Goal: Transaction & Acquisition: Purchase product/service

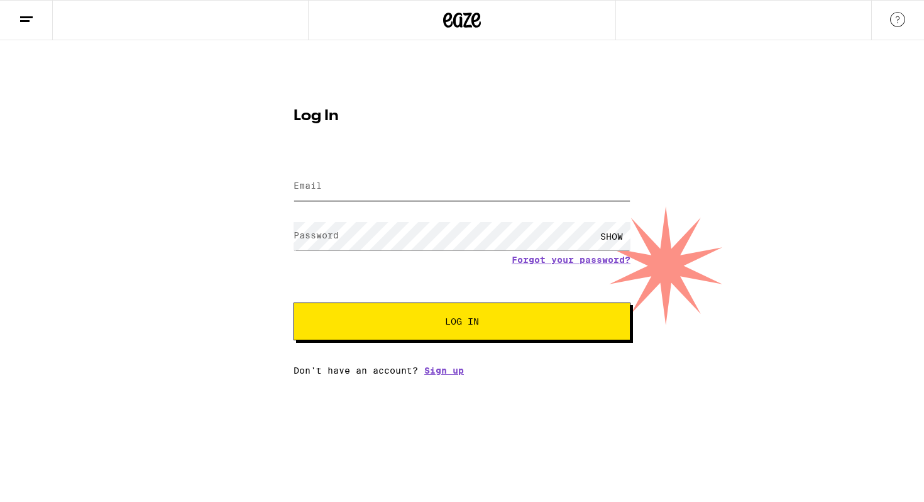
type input "[EMAIL_ADDRESS][DOMAIN_NAME]"
click at [456, 317] on span "Log In" at bounding box center [462, 321] width 34 height 9
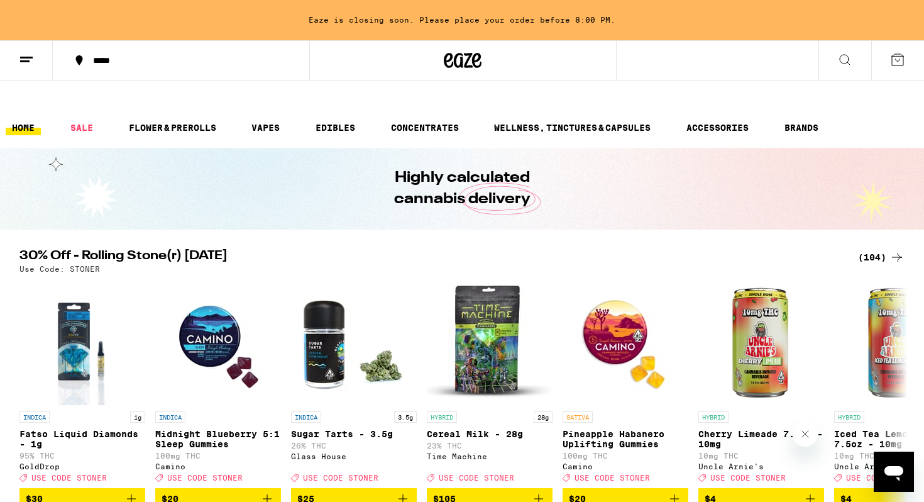
click at [29, 62] on icon at bounding box center [26, 59] width 15 height 15
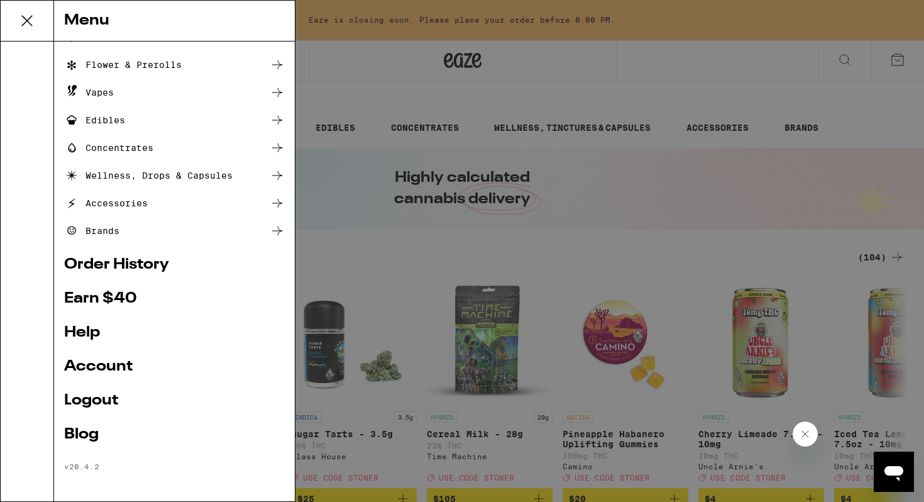
scroll to position [76, 0]
click at [109, 359] on link "Account" at bounding box center [174, 365] width 221 height 15
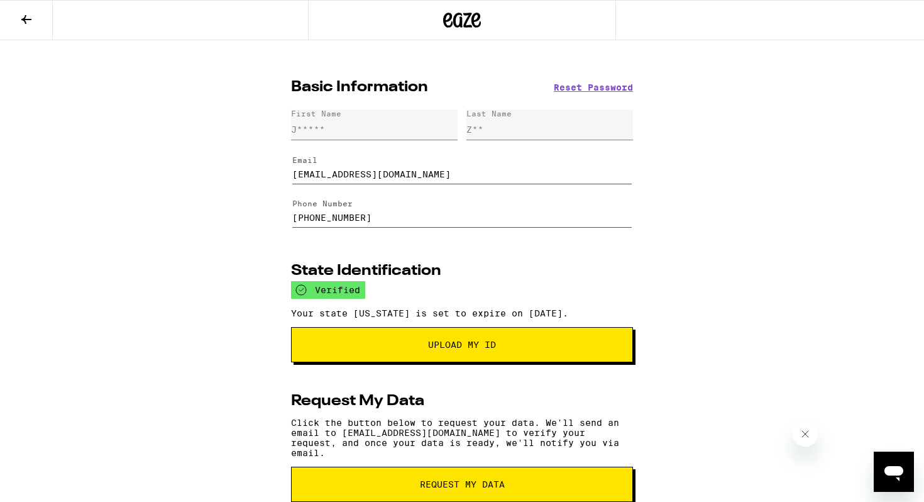
click at [21, 21] on icon at bounding box center [26, 19] width 15 height 15
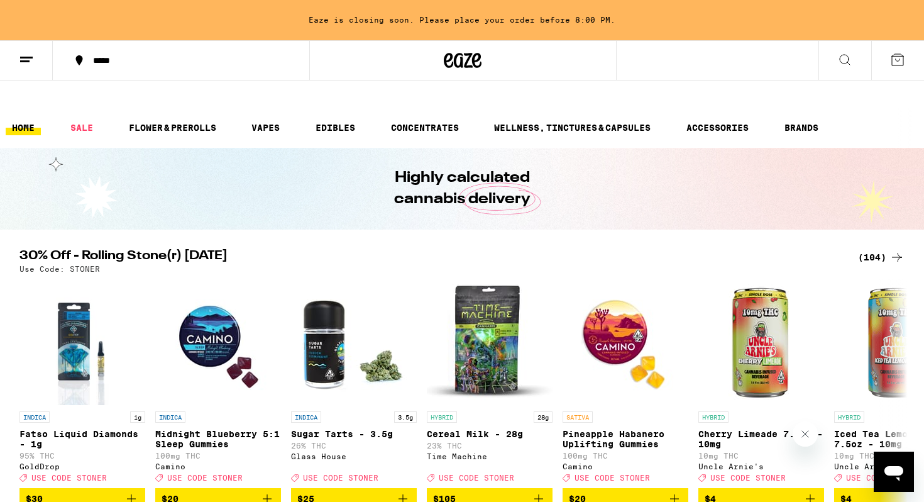
click at [28, 57] on line at bounding box center [26, 57] width 13 height 0
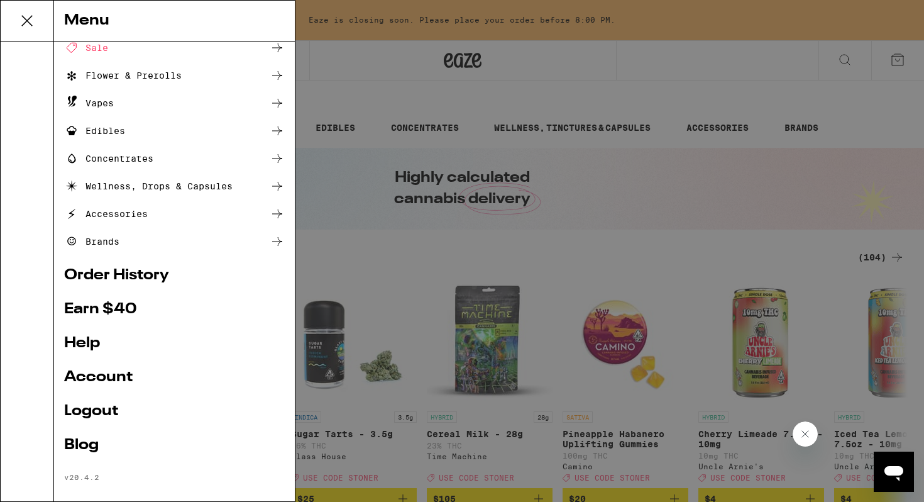
scroll to position [51, 0]
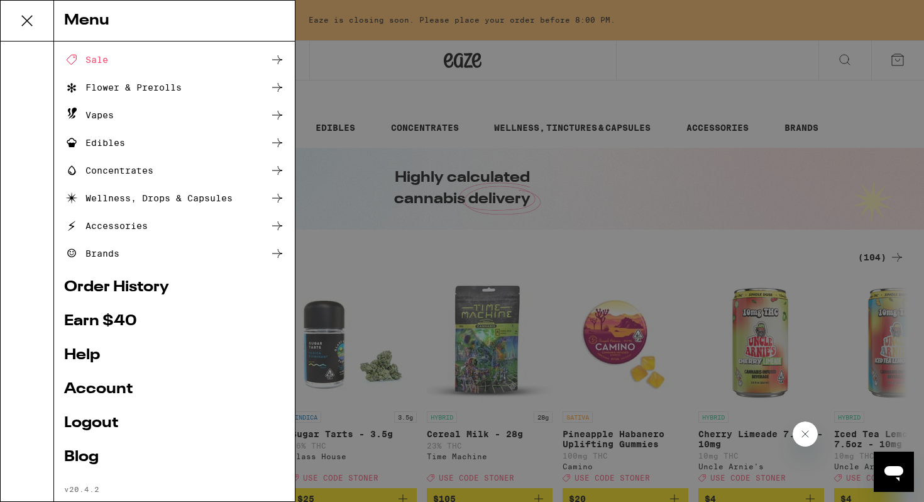
click at [882, 454] on div "Open messaging window" at bounding box center [894, 471] width 38 height 38
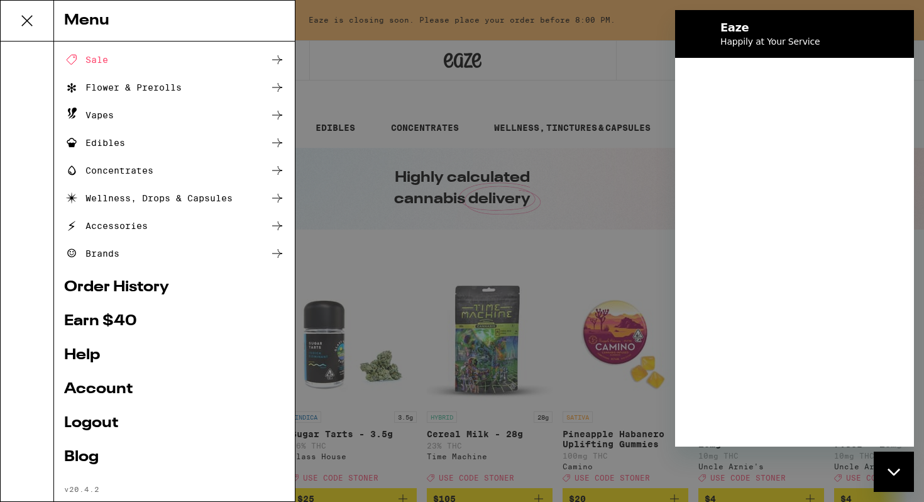
scroll to position [0, 0]
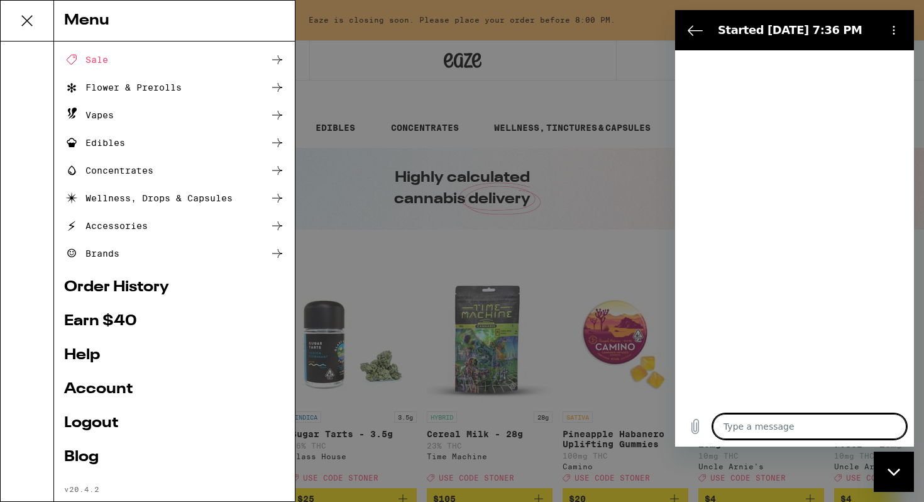
click at [34, 21] on icon at bounding box center [26, 20] width 25 height 25
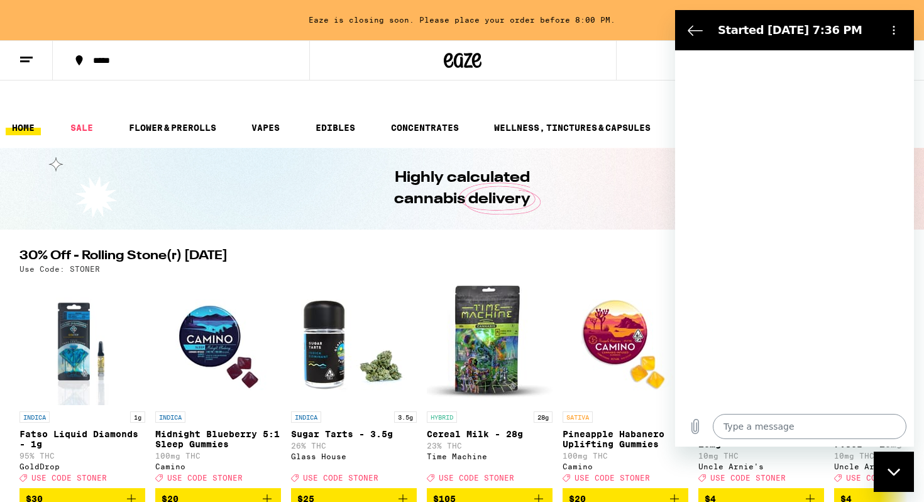
type textarea "x"
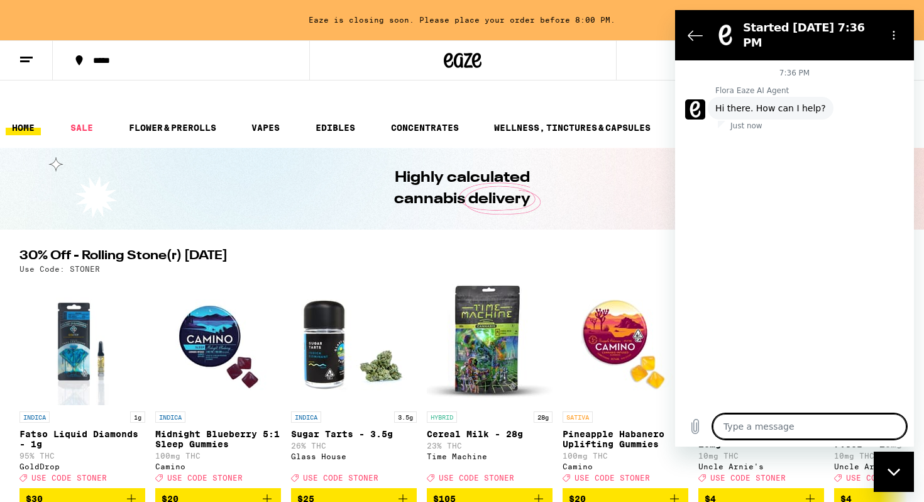
click at [755, 424] on textarea at bounding box center [810, 426] width 194 height 25
type textarea "H"
type textarea "x"
type textarea "Hi"
type textarea "x"
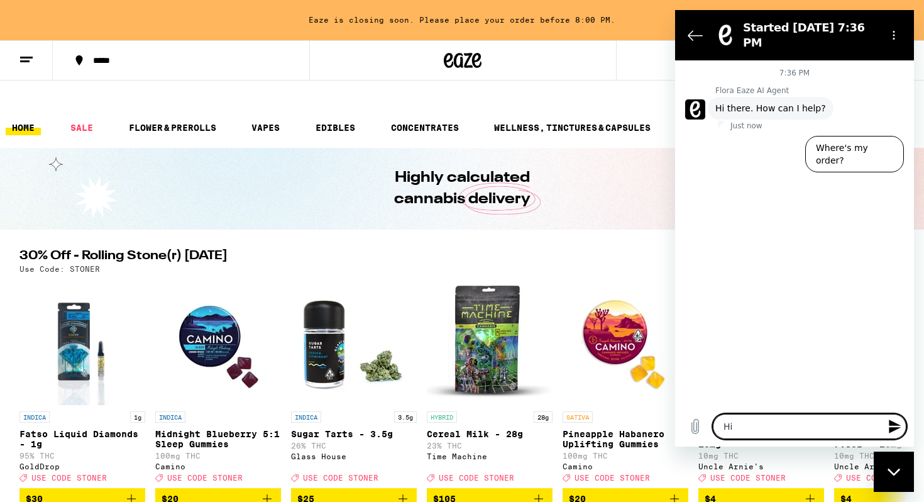
type textarea "Hi,"
type textarea "x"
type textarea "Hi,"
type textarea "x"
type textarea "Hi, c"
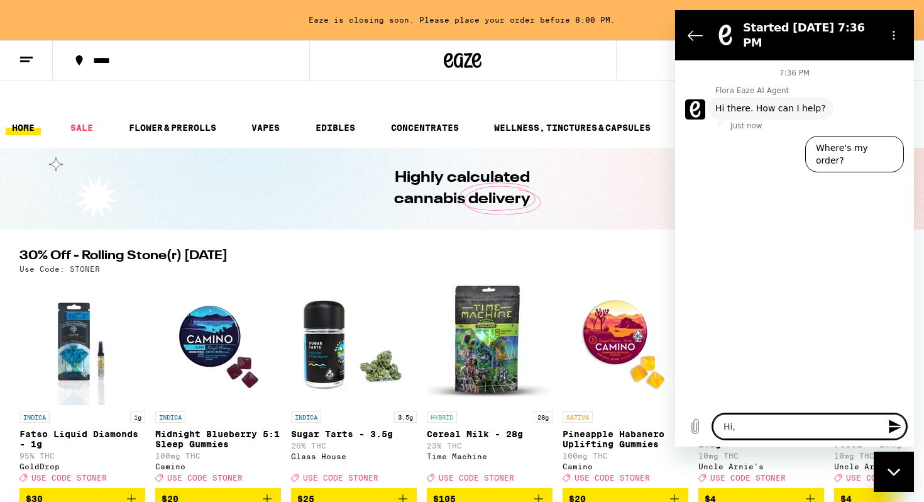
type textarea "x"
type textarea "Hi, co"
type textarea "x"
type textarea "Hi, cou"
type textarea "x"
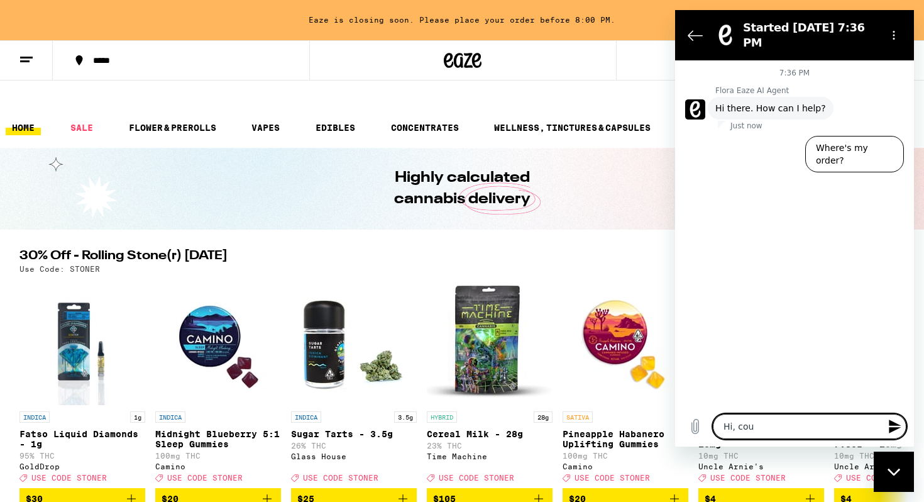
type textarea "Hi, coul"
type textarea "x"
type textarea "Hi, could"
type textarea "x"
type textarea "Hi, could"
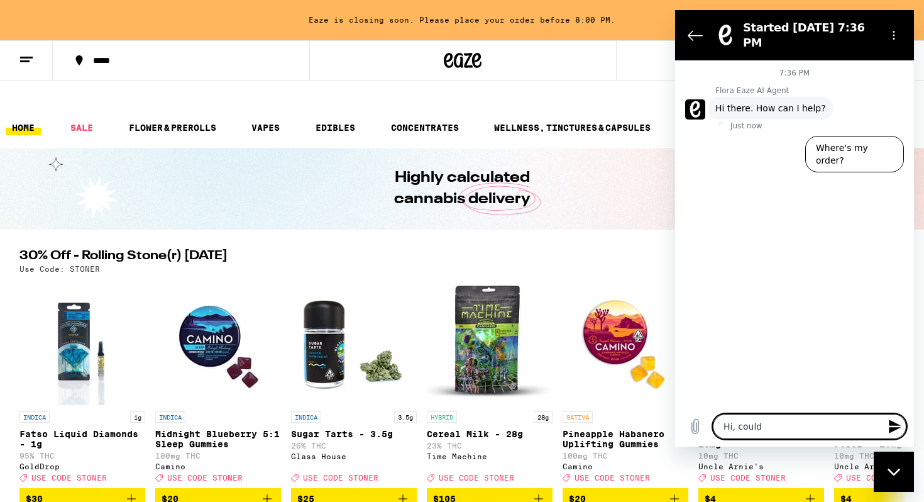
type textarea "x"
type textarea "Hi, could I"
type textarea "x"
type textarea "Hi, could I"
type textarea "x"
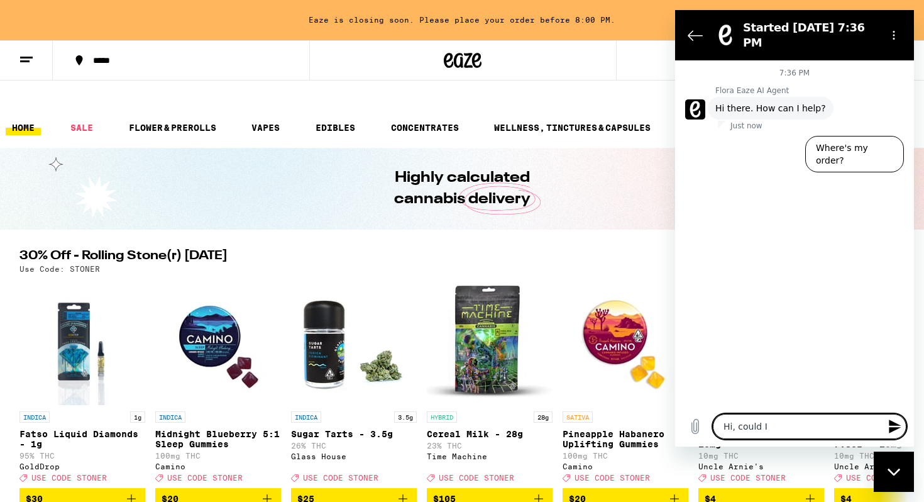
type textarea "Hi, could I r"
type textarea "x"
type textarea "Hi, could I re"
type textarea "x"
type textarea "Hi, could I res"
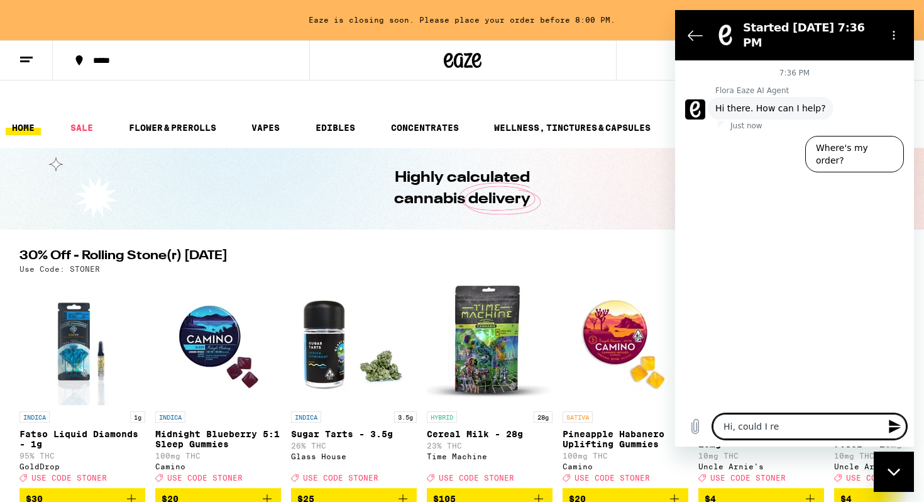
type textarea "x"
type textarea "Hi, could I resu"
type textarea "x"
type textarea "Hi, could I resub"
type textarea "x"
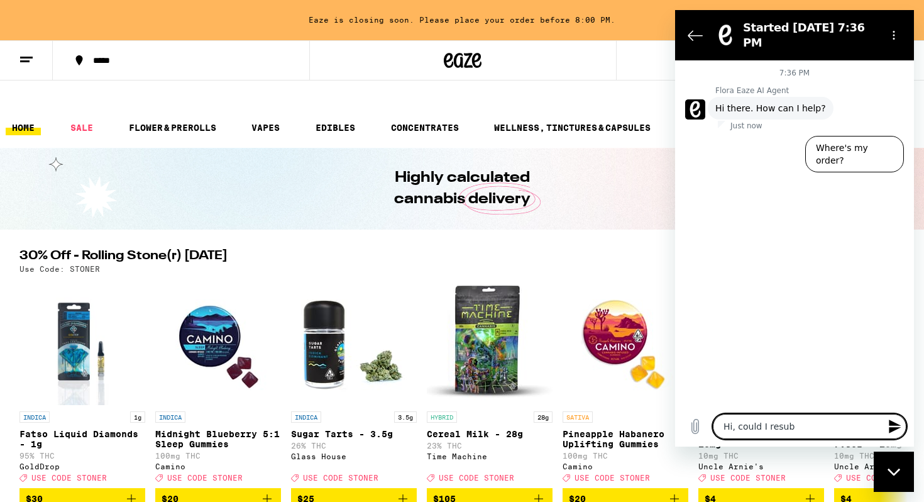
type textarea "Hi, could I resubs"
type textarea "x"
type textarea "Hi, could I resubsc"
type textarea "x"
type textarea "Hi, could I resubscr"
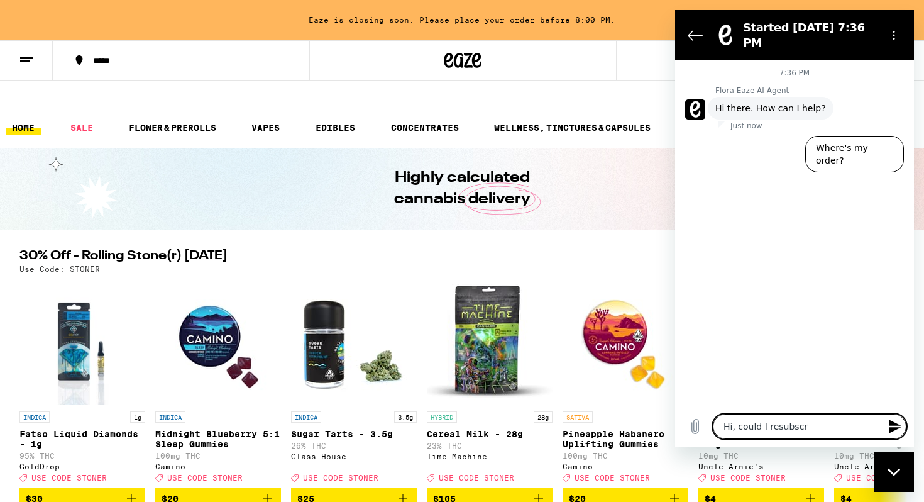
type textarea "x"
type textarea "Hi, could I resubscri"
type textarea "x"
type textarea "Hi, could I resubscrib"
type textarea "x"
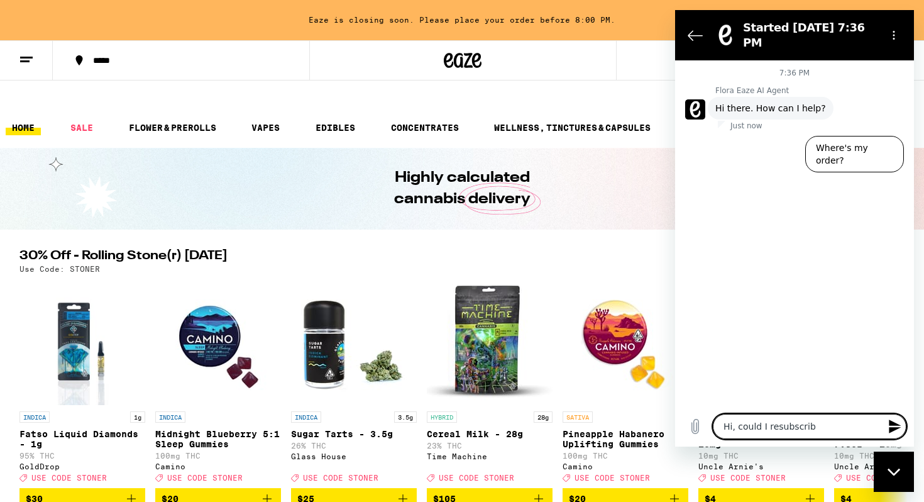
type textarea "Hi, could I resubscribe"
type textarea "x"
type textarea "Hi, could I resubscribe"
type textarea "x"
type textarea "Hi, could I resubscribe t"
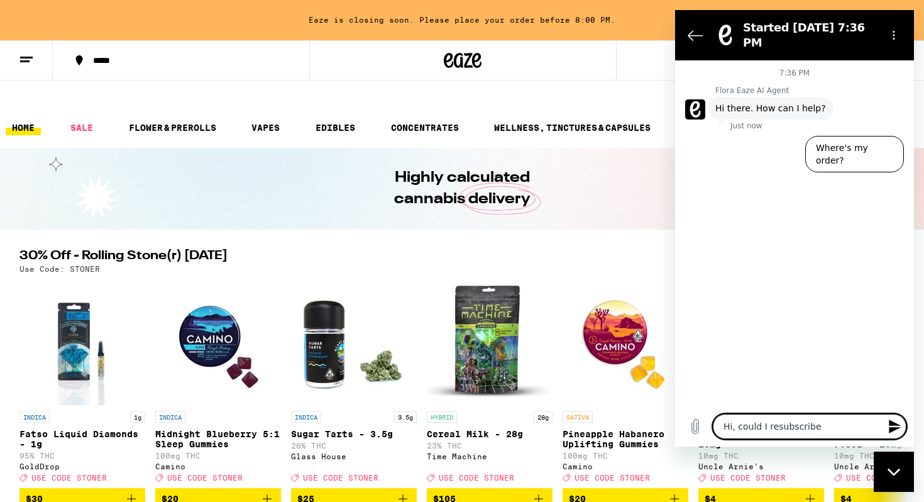
type textarea "x"
type textarea "Hi, could I resubscribe to"
type textarea "x"
type textarea "Hi, could I resubscribe to"
type textarea "x"
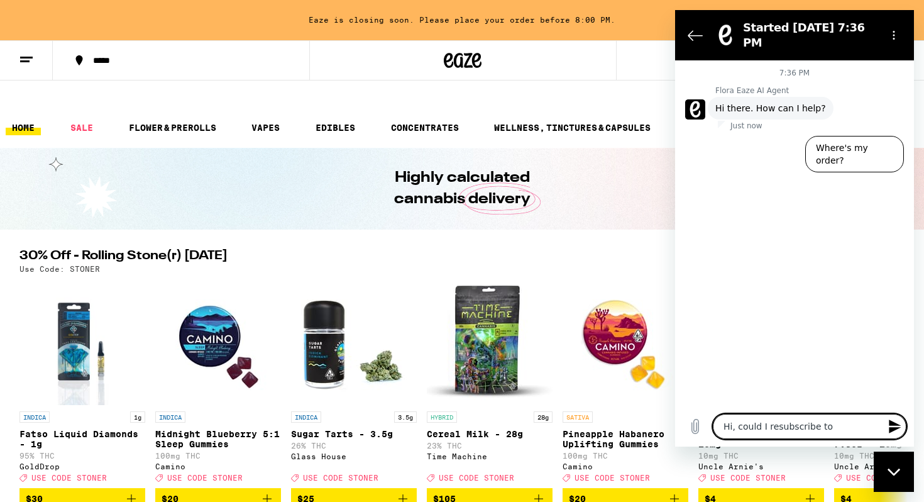
type textarea "Hi, could I resubscribe to m"
type textarea "x"
type textarea "Hi, could I resubscribe to ma"
type textarea "x"
type textarea "Hi, could I resubscribe to mar"
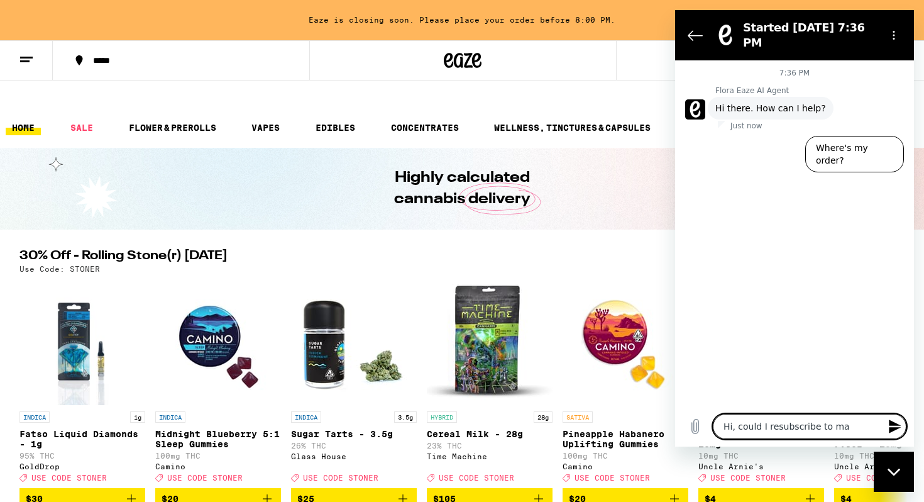
type textarea "x"
type textarea "Hi, could I resubscribe to mark"
type textarea "x"
type textarea "Hi, could I resubscribe to marke"
type textarea "x"
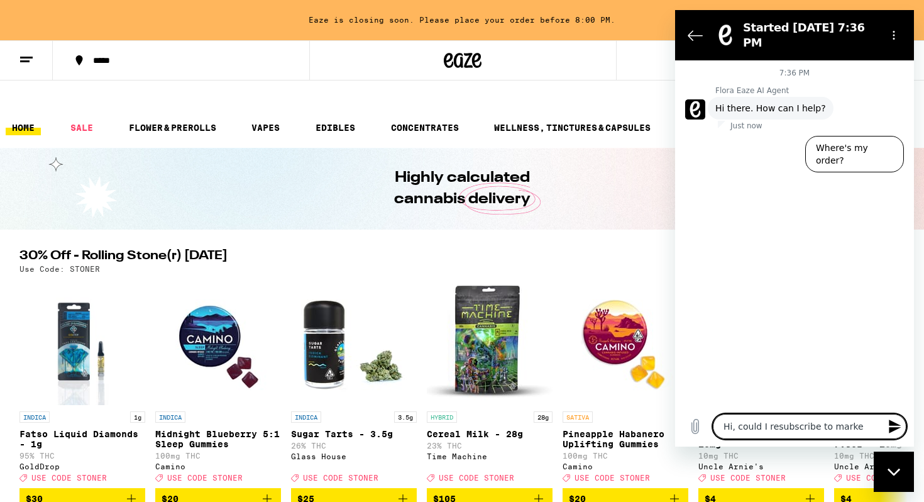
type textarea "Hi, could I resubscribe to market"
type textarea "x"
type textarea "Hi, could I resubscribe to marketi"
type textarea "x"
type textarea "Hi, could I resubscribe to marketin"
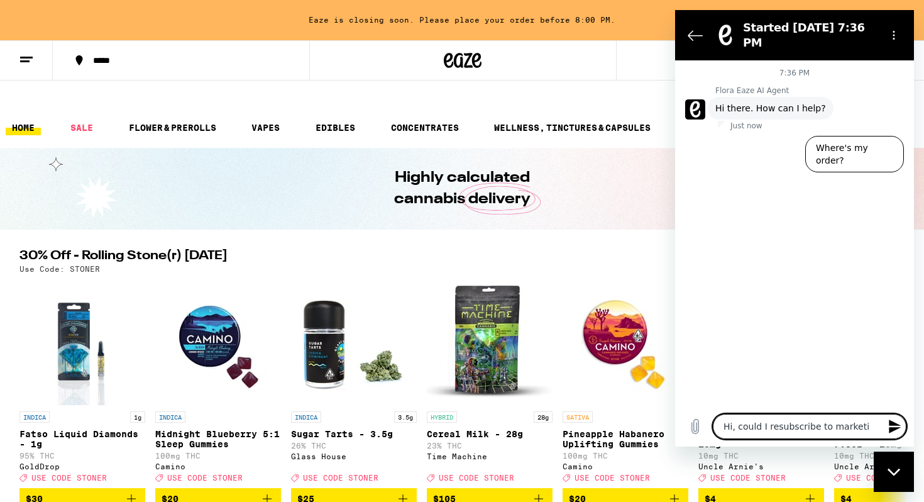
type textarea "x"
type textarea "Hi, could I resubscribe to marketing"
type textarea "x"
type textarea "Hi, could I resubscribe to marketing"
type textarea "x"
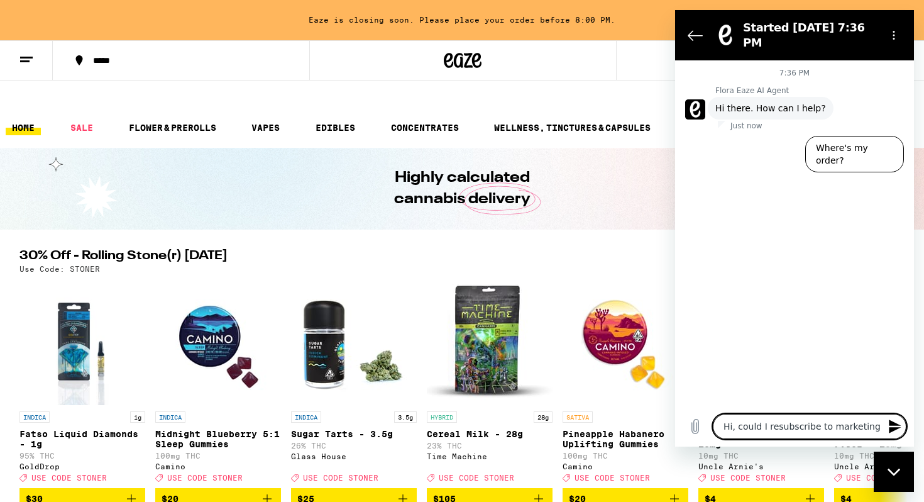
type textarea "Hi, could I resubscribe to marketing e"
type textarea "x"
type textarea "Hi, could I resubscribe to marketing em"
type textarea "x"
type textarea "Hi, could I resubscribe to marketing ema"
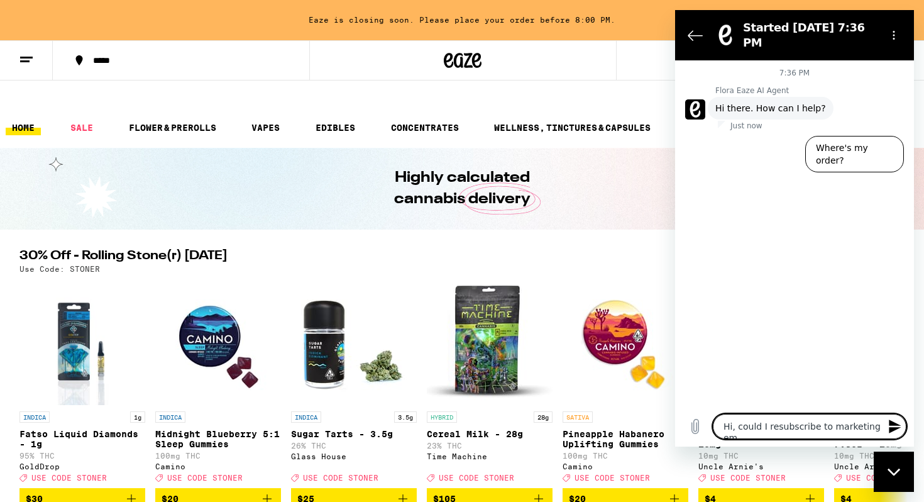
type textarea "x"
type textarea "Hi, could I resubscribe to marketing emai"
type textarea "x"
type textarea "Hi, could I resubscribe to marketing email"
type textarea "x"
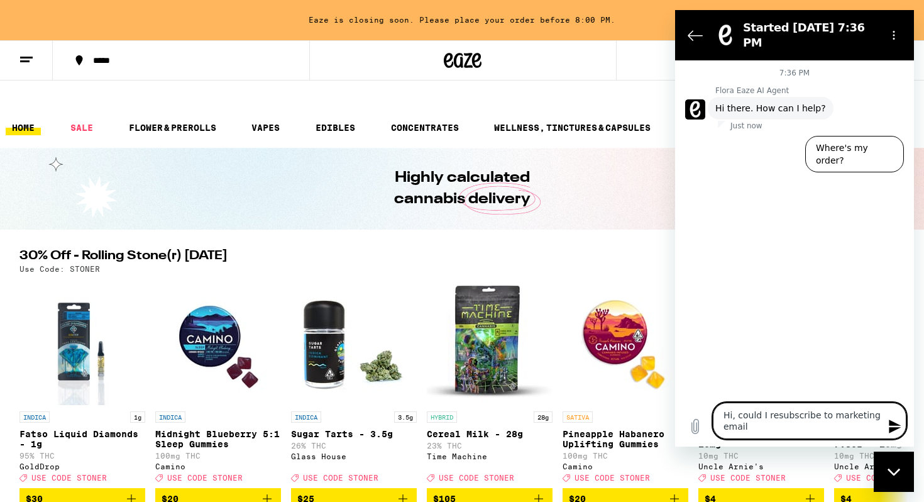
type textarea "Hi, could I resubscribe to marketing emails"
type textarea "x"
type textarea "Hi, could I resubscribe to marketing emails"
type textarea "x"
type textarea "Hi, could I resubscribe to marketing emails p"
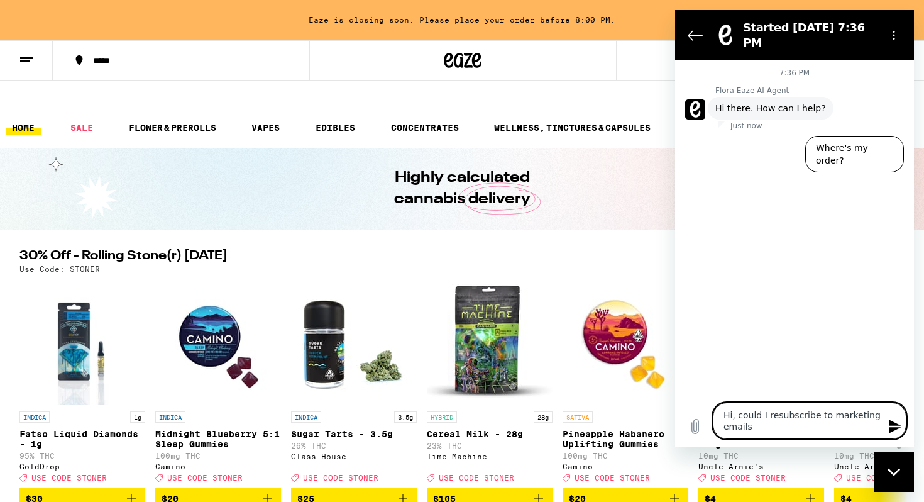
type textarea "x"
type textarea "Hi, could I resubscribe to marketing emails"
type textarea "x"
type textarea "Hi, could I resubscribe to marketing emails f"
type textarea "x"
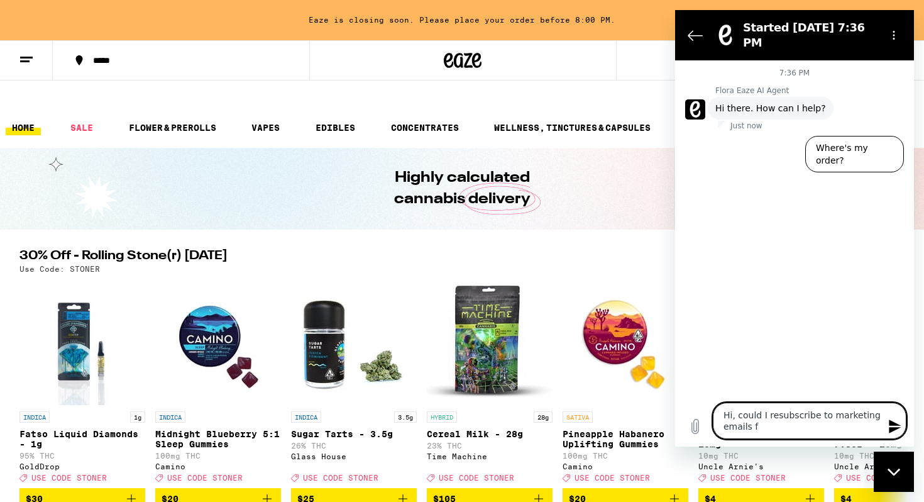
type textarea "Hi, could I resubscribe to marketing emails fr"
type textarea "x"
type textarea "Hi, could I resubscribe to marketing emails fro"
type textarea "x"
type textarea "Hi, could I resubscribe to marketing emails from"
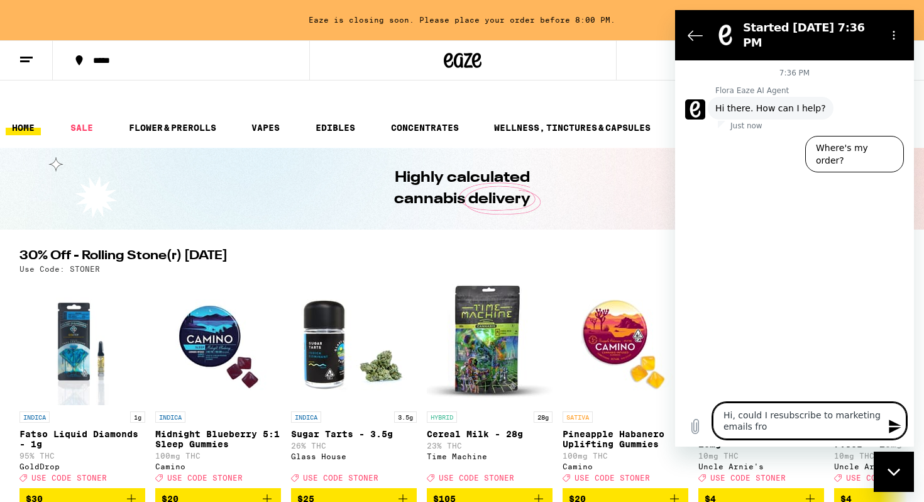
type textarea "x"
type textarea "Hi, could I resubscribe to marketing emails from"
type textarea "x"
type textarea "Hi, could I resubscribe to marketing emails from E"
type textarea "x"
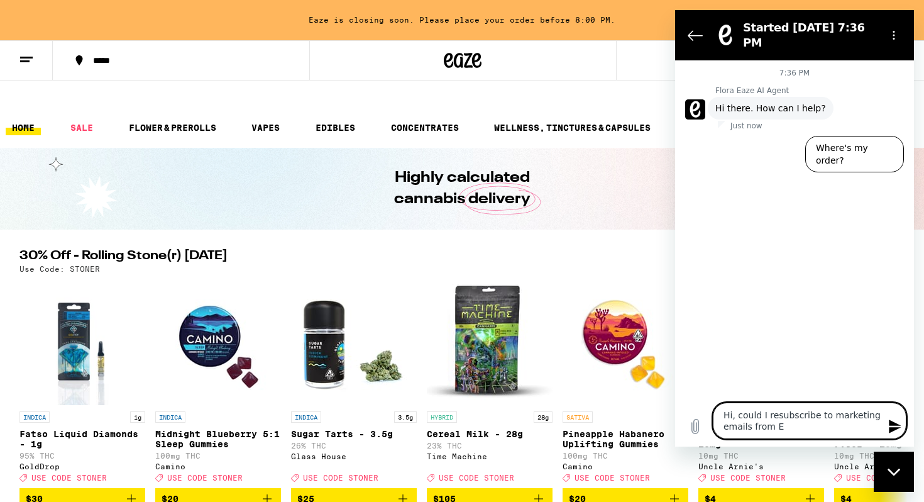
type textarea "Hi, could I resubscribe to marketing emails from Ea"
type textarea "x"
type textarea "Hi, could I resubscribe to marketing emails from Eaz"
type textarea "x"
type textarea "Hi, could I resubscribe to marketing emails from Eaze"
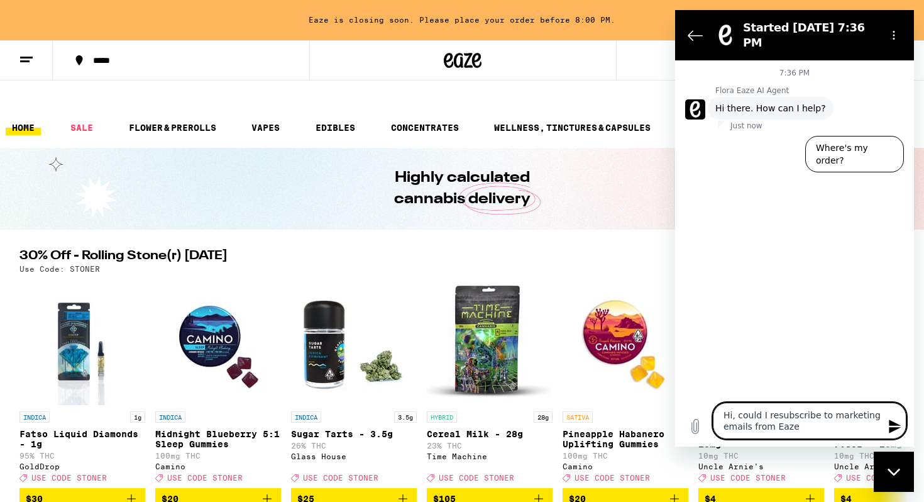
type textarea "x"
type textarea "Hi, could I resubscribe to marketing emails from Eaze"
type textarea "x"
type textarea "Hi, could I resubscribe to marketing emails from Eaze p"
type textarea "x"
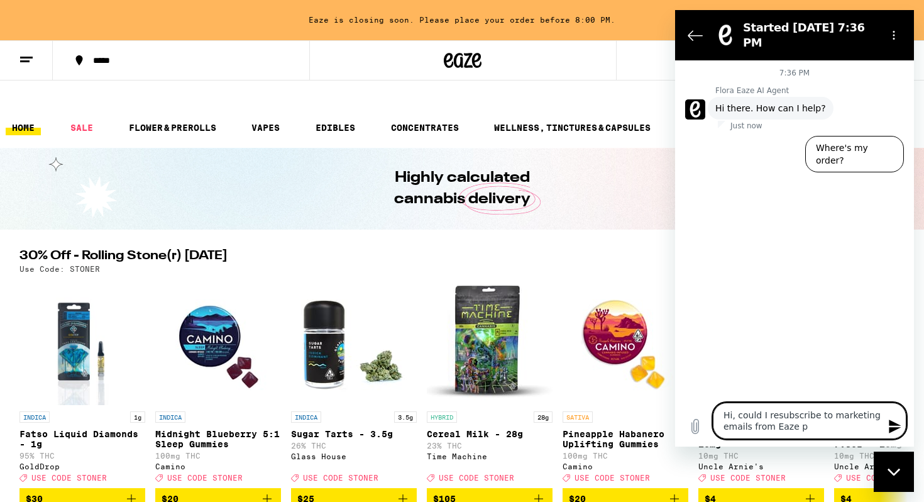
type textarea "Hi, could I resubscribe to marketing emails from Eaze pl"
type textarea "x"
type textarea "Hi, could I resubscribe to marketing emails from Eaze ple"
type textarea "x"
type textarea "Hi, could I resubscribe to marketing emails from Eaze plea"
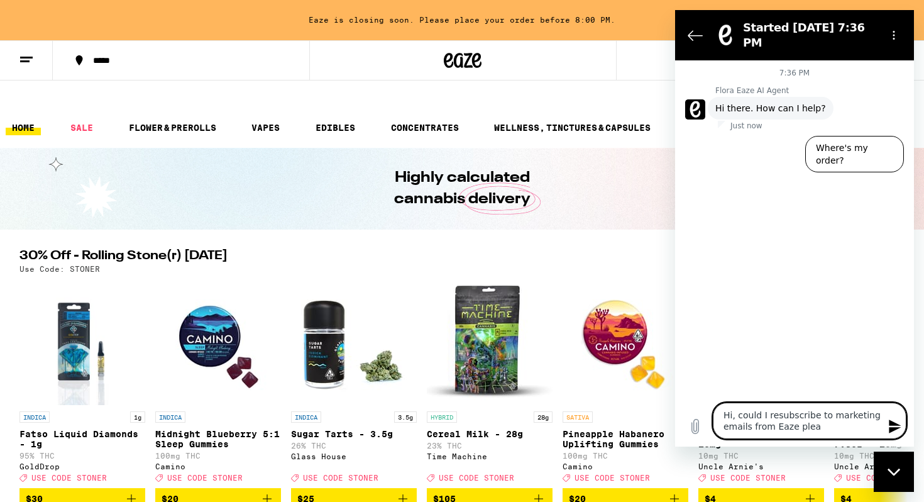
type textarea "x"
type textarea "Hi, could I resubscribe to marketing emails from Eaze pleas"
type textarea "x"
type textarea "Hi, could I resubscribe to marketing emails from Eaze please"
type textarea "x"
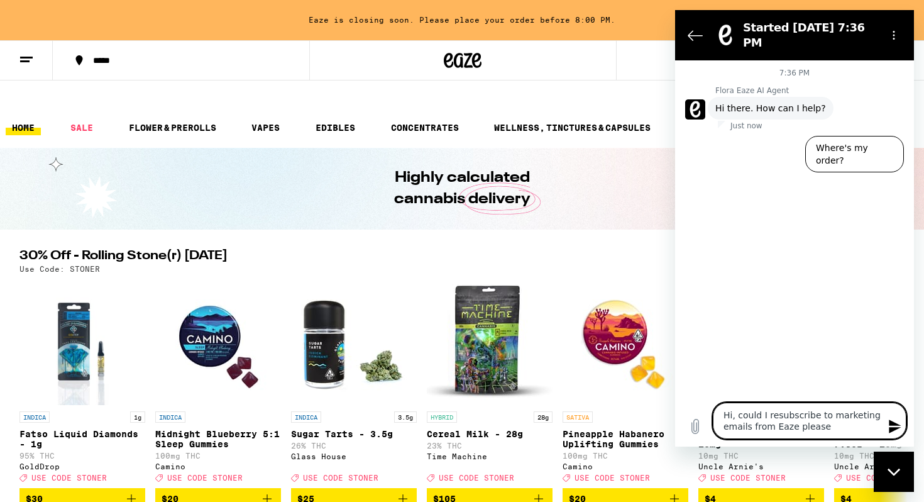
type textarea "Hi, could I resubscribe to marketing emails from Eaze please?"
type textarea "x"
type textarea "Hi, could I resubscribe to marketing emails from Eaze please?"
type textarea "x"
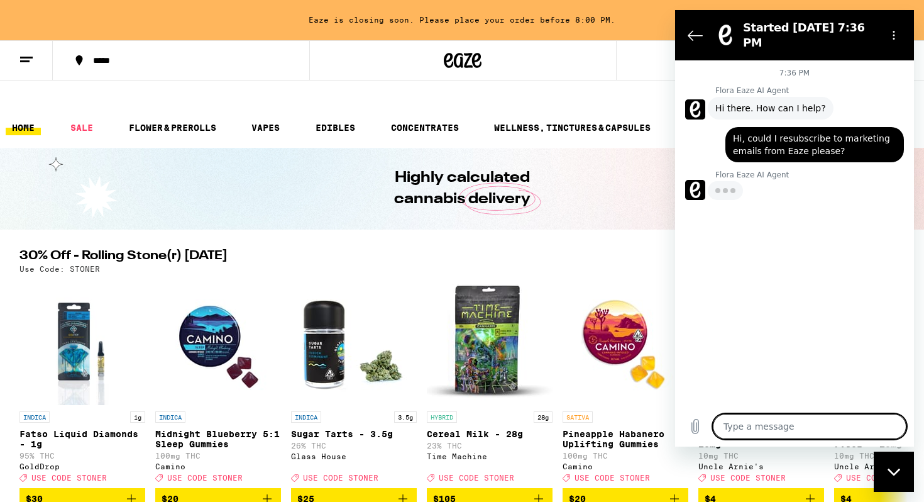
type textarea "x"
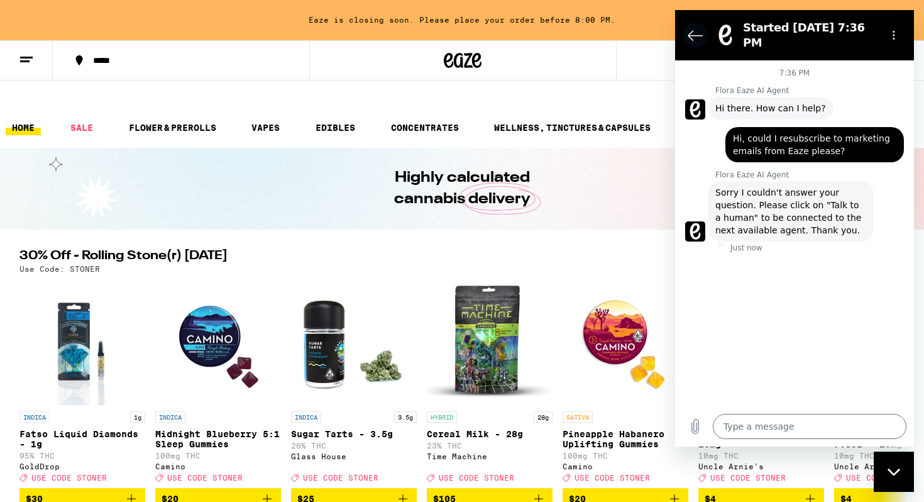
click at [693, 28] on icon "Back to the conversation list" at bounding box center [695, 35] width 15 height 15
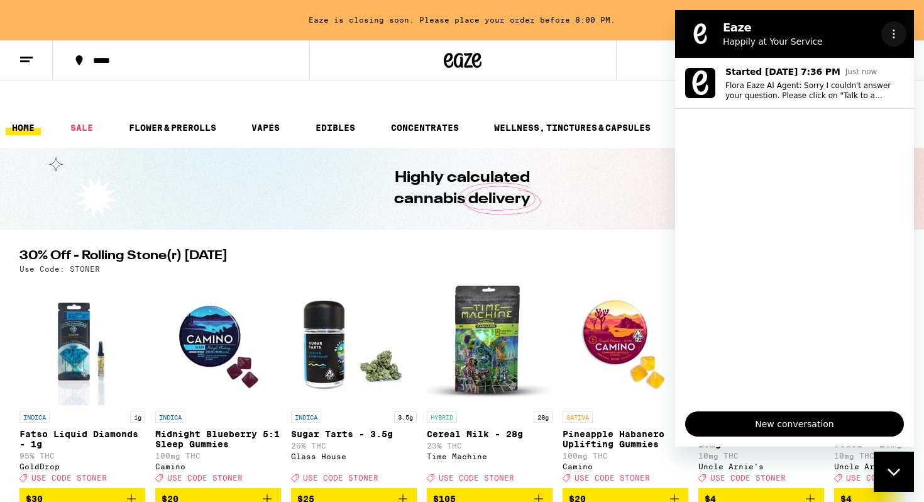
click at [897, 32] on icon "Options menu" at bounding box center [894, 34] width 10 height 10
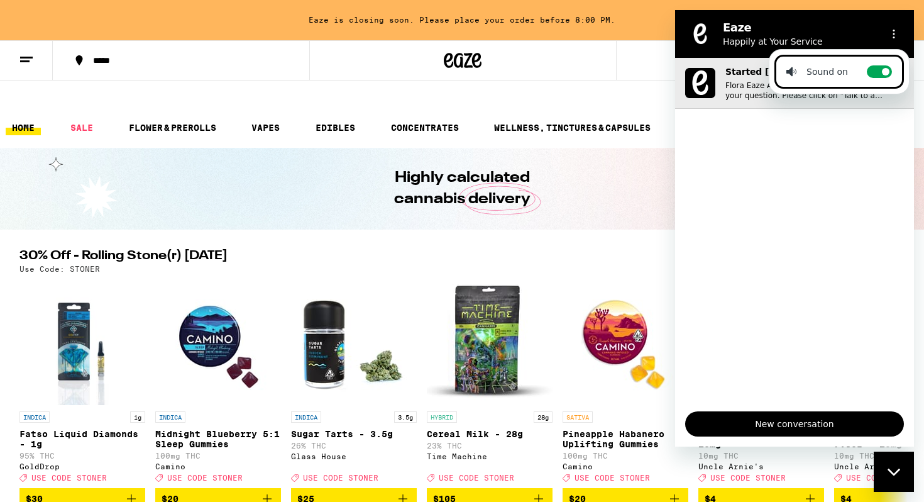
click at [750, 104] on button "Started [DATE] 7:36 PM Just now Flora Eaze AI Agent: Sorry I couldn't answer yo…" at bounding box center [794, 83] width 239 height 51
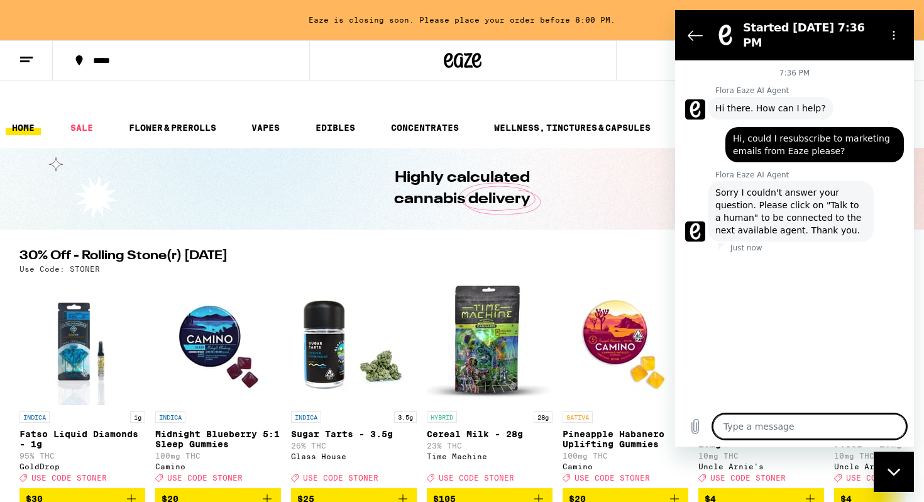
scroll to position [25, 0]
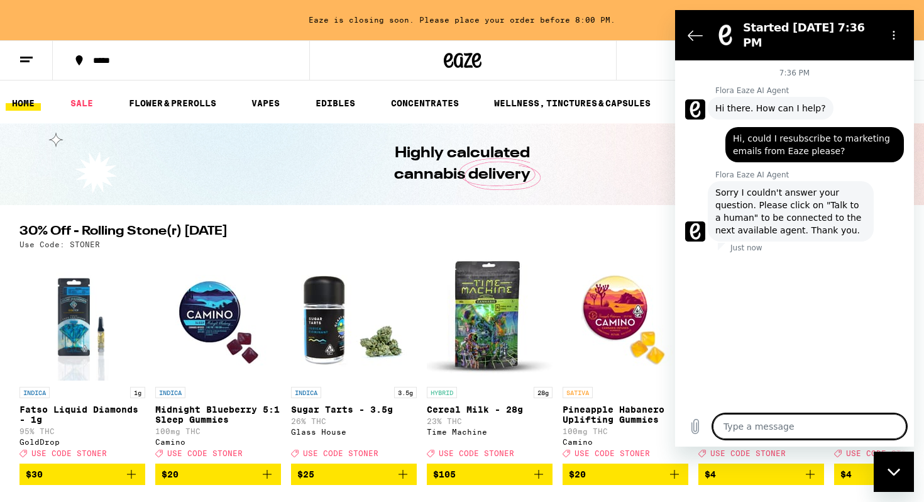
click at [834, 194] on span "Sorry I couldn't answer your question. Please click on "Talk to a human" to be …" at bounding box center [790, 211] width 151 height 50
click at [762, 428] on textarea at bounding box center [810, 426] width 194 height 25
type textarea "T"
type textarea "x"
type textarea "Ta"
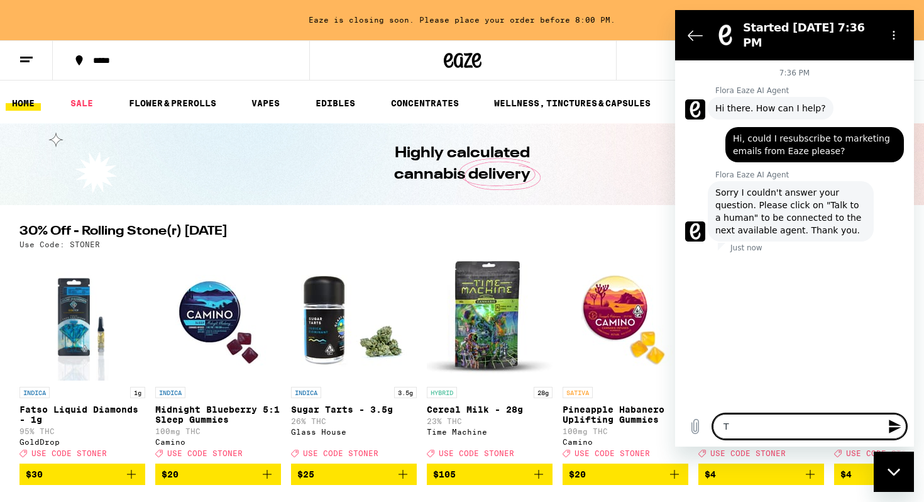
type textarea "x"
type textarea "Tal"
type textarea "x"
type textarea "Talk"
type textarea "x"
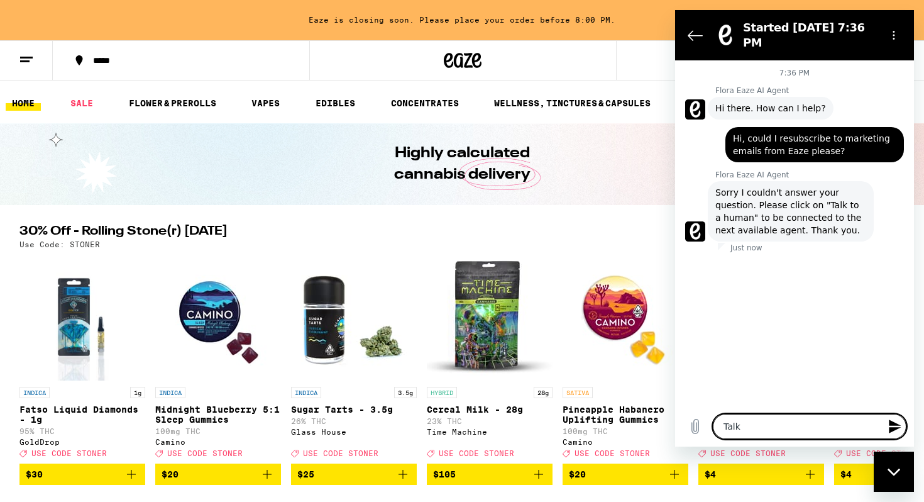
type textarea "Talk"
type textarea "x"
type textarea "Talk t"
type textarea "x"
type textarea "Talk to"
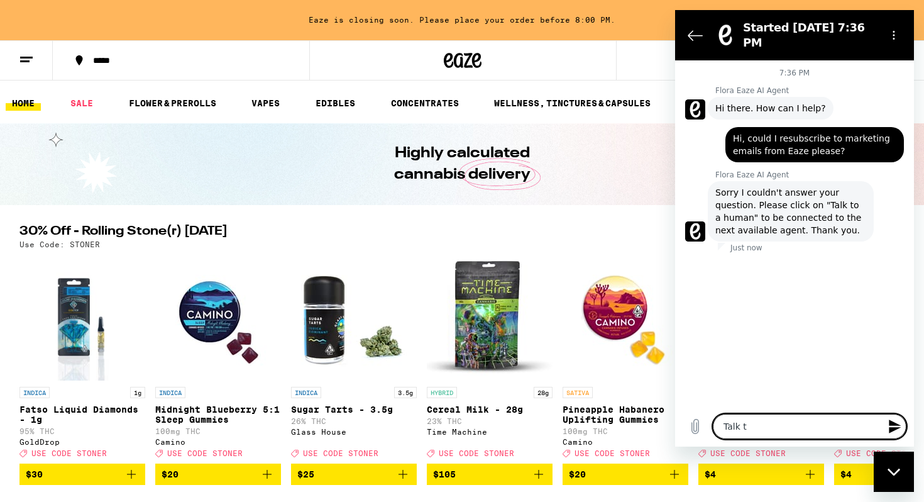
type textarea "x"
type textarea "Talk to"
type textarea "x"
type textarea "Talk to a"
type textarea "x"
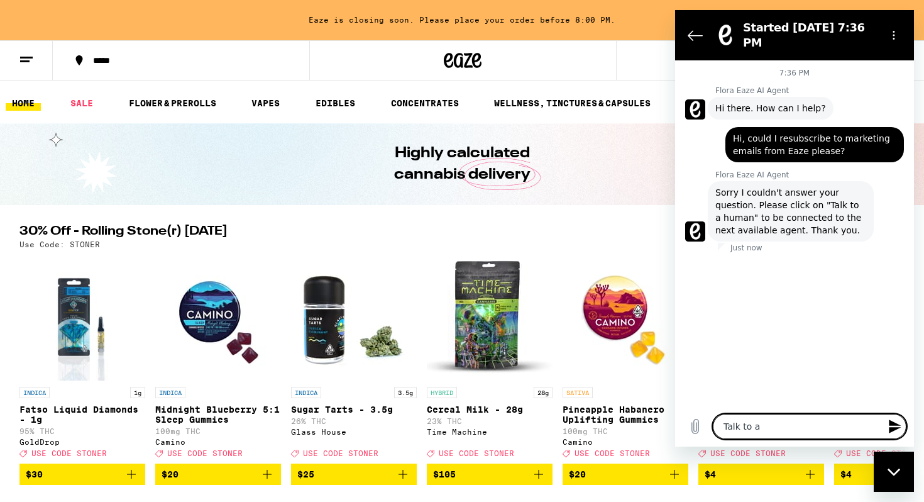
type textarea "Talk to a"
type textarea "x"
type textarea "Talk to a h"
type textarea "x"
type textarea "Talk to a hu"
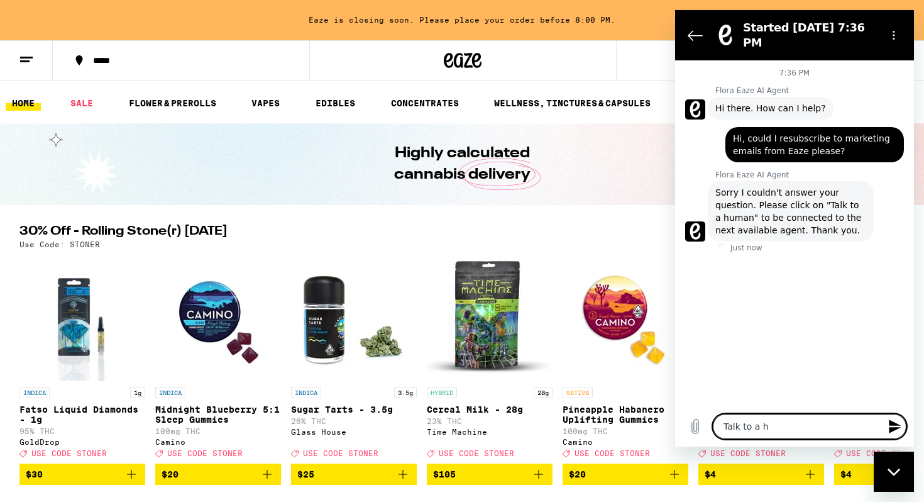
type textarea "x"
type textarea "Talk to a hum"
type textarea "x"
type textarea "Talk to a huma"
type textarea "x"
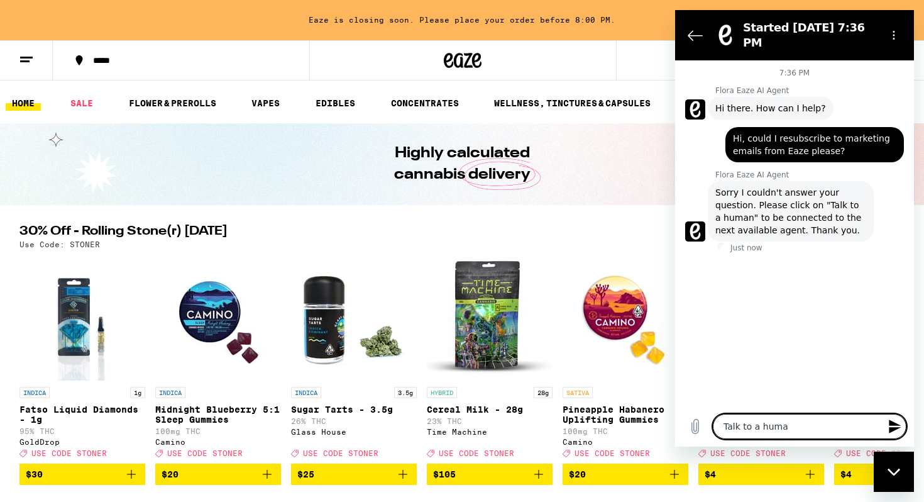
type textarea "Talk to a human"
type textarea "x"
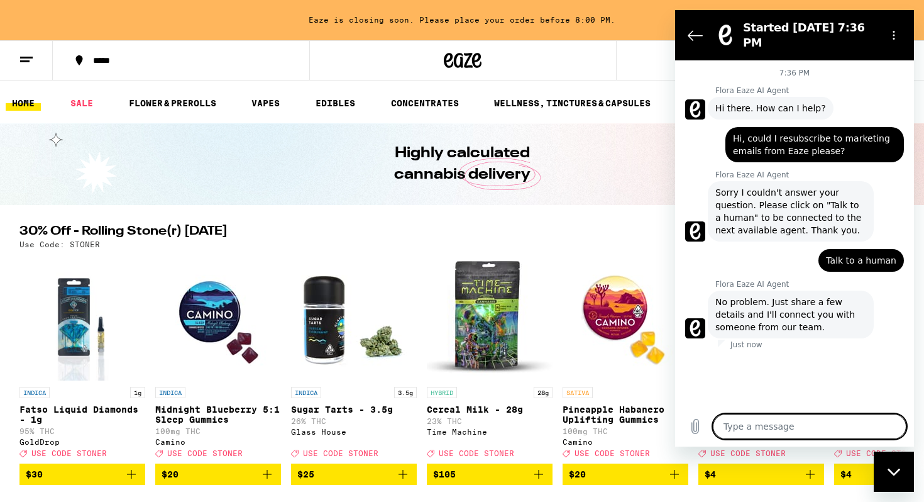
type textarea "x"
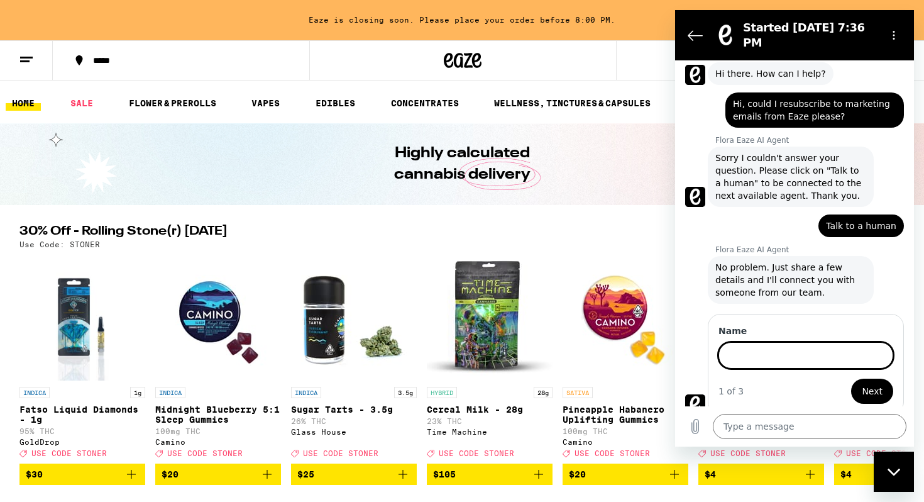
scroll to position [33, 0]
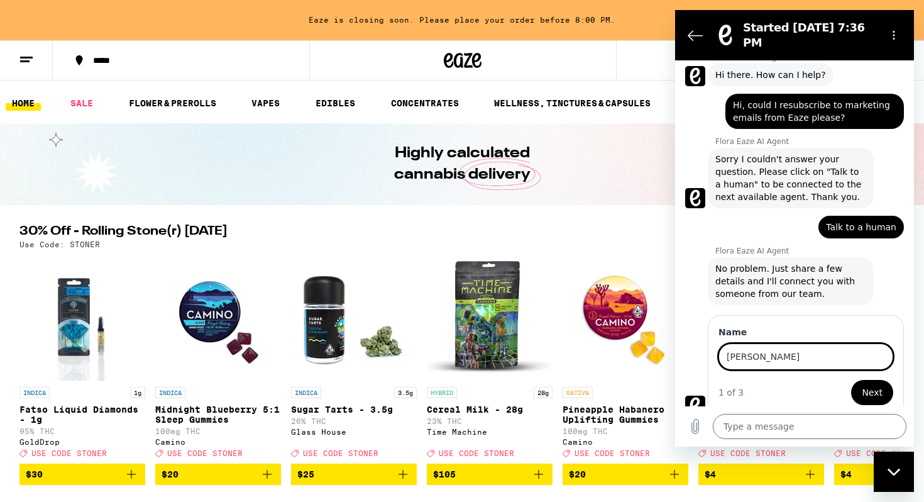
type input "[PERSON_NAME]"
click at [851, 380] on button "Next" at bounding box center [872, 392] width 42 height 25
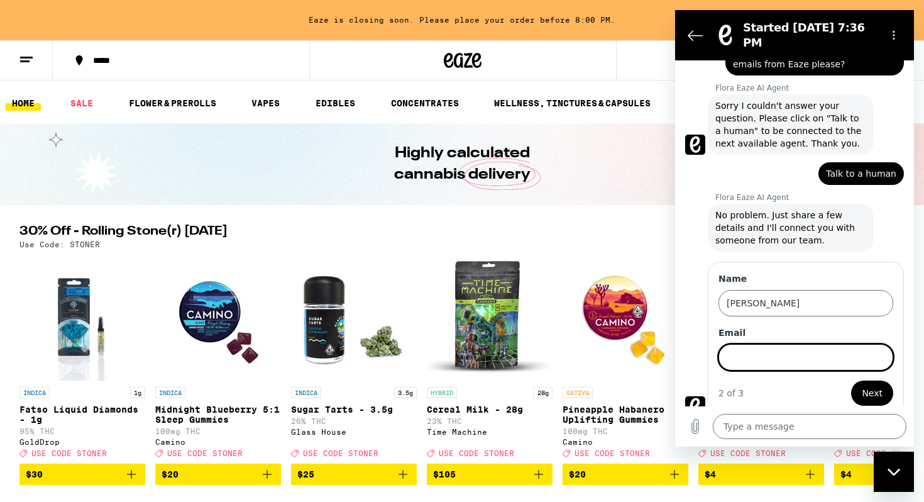
scroll to position [87, 0]
type input "[EMAIL_ADDRESS][DOMAIN_NAME]"
click at [851, 380] on button "Next" at bounding box center [872, 392] width 42 height 25
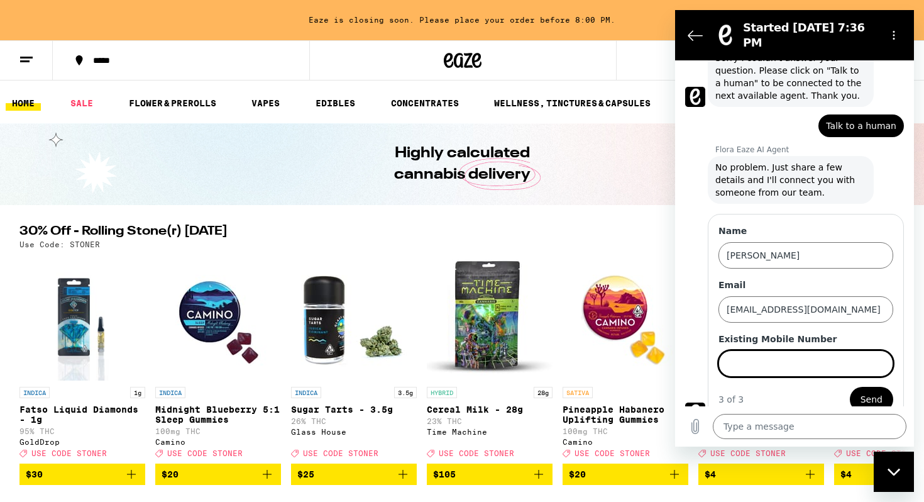
scroll to position [141, 0]
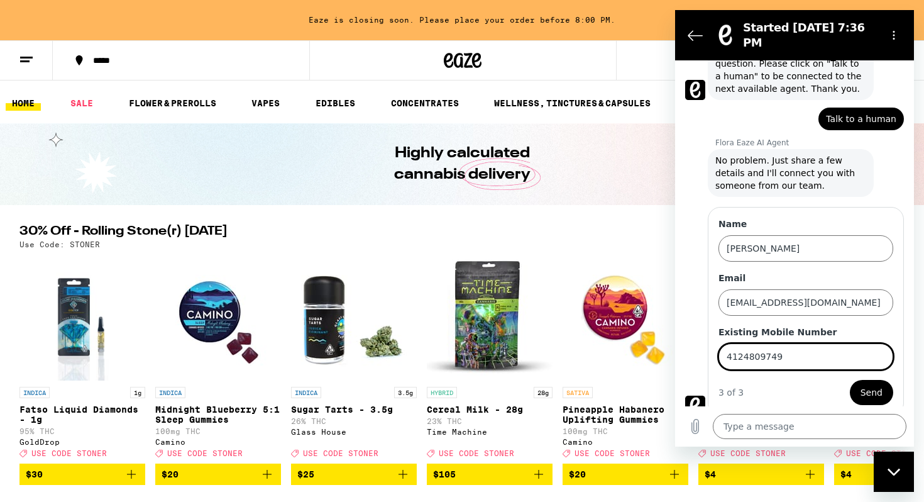
type input "4124809749"
click at [850, 380] on button "Send" at bounding box center [871, 392] width 43 height 25
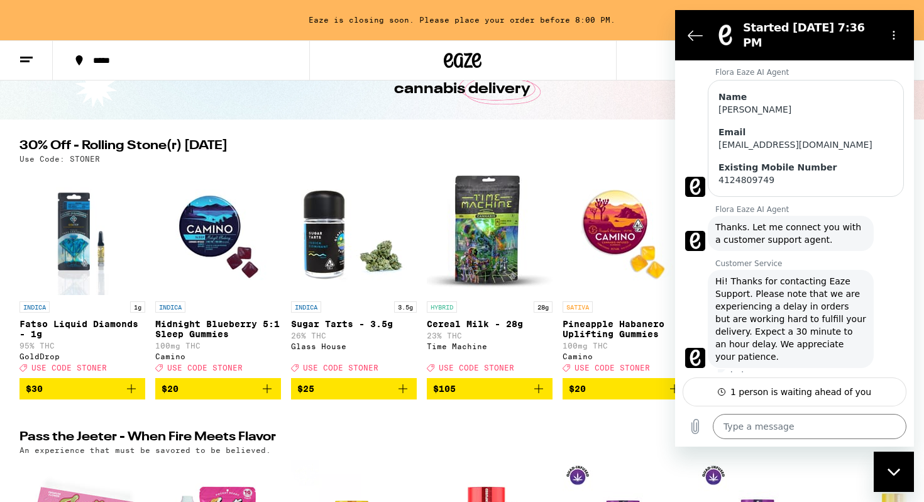
scroll to position [0, 0]
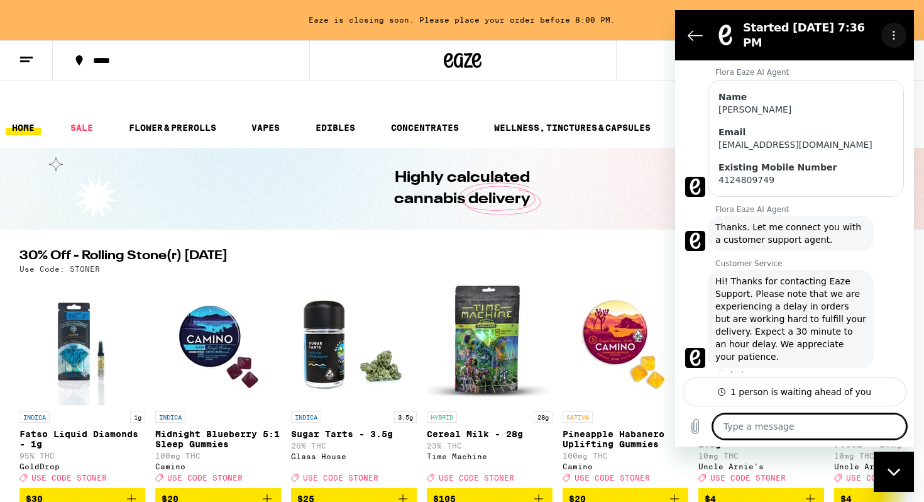
click at [893, 35] on circle "Options menu" at bounding box center [894, 36] width 2 height 2
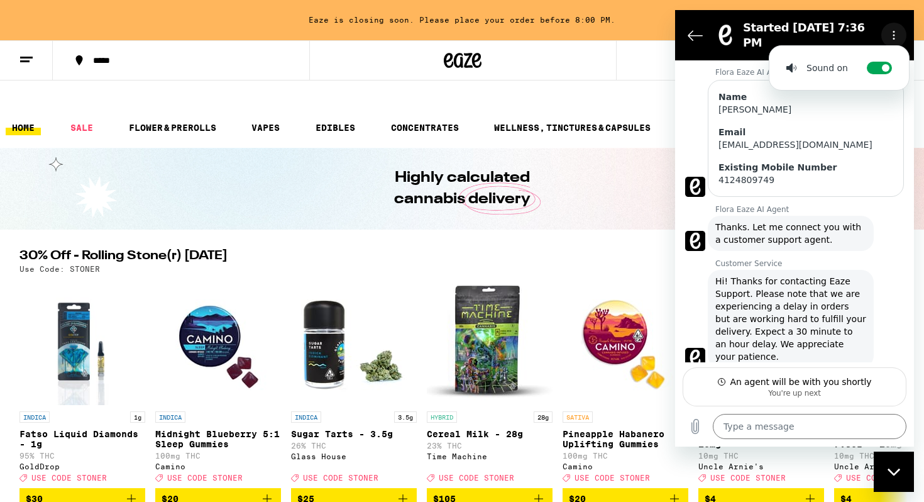
scroll to position [288, 0]
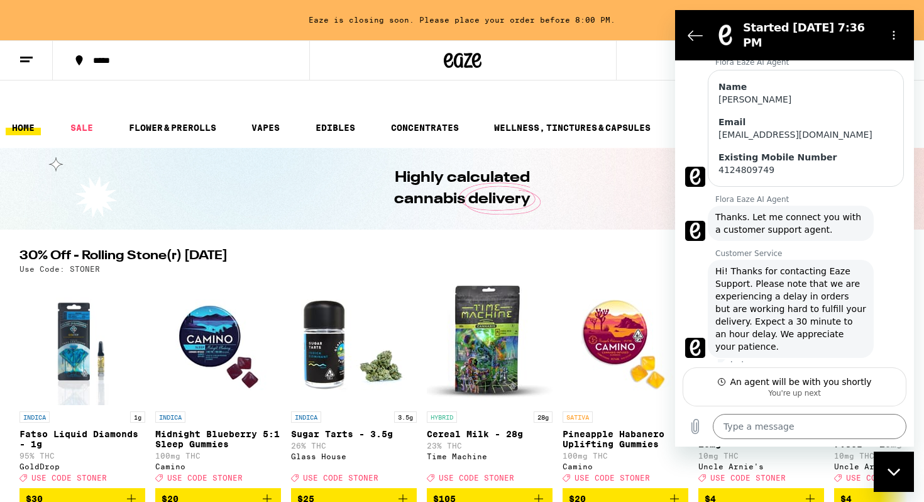
click at [897, 486] on div "Close messaging window" at bounding box center [894, 471] width 38 height 38
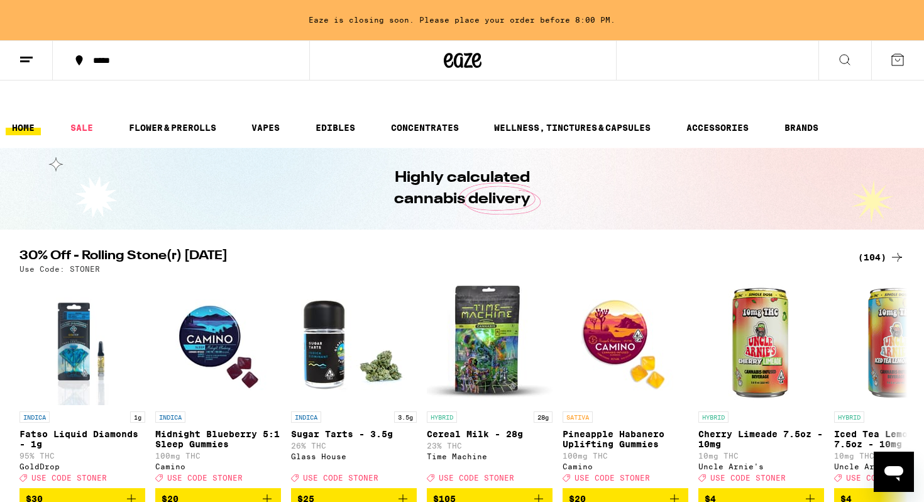
click at [862, 250] on div "(104)" at bounding box center [881, 257] width 47 height 15
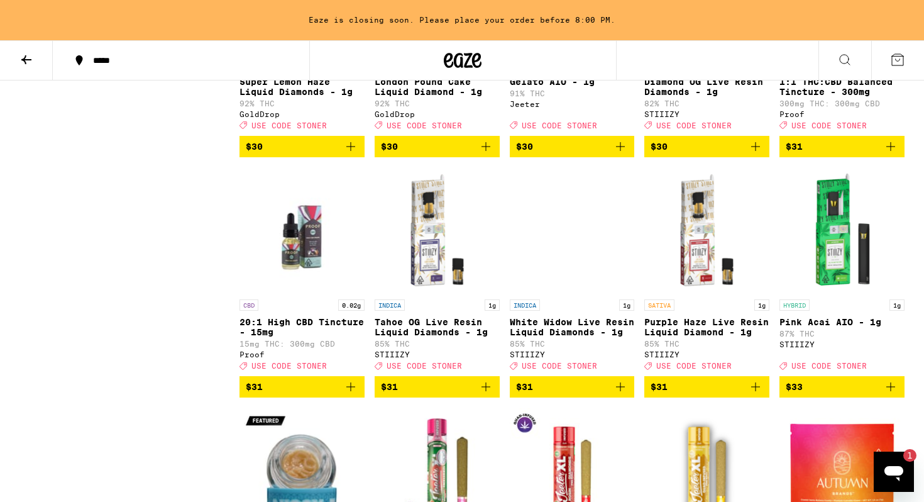
scroll to position [3734, 0]
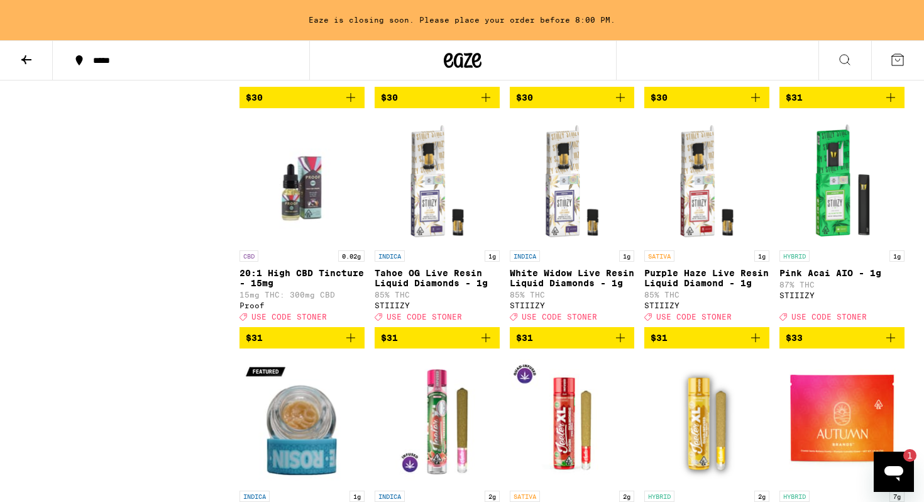
click at [685, 345] on span "$31" at bounding box center [706, 337] width 112 height 15
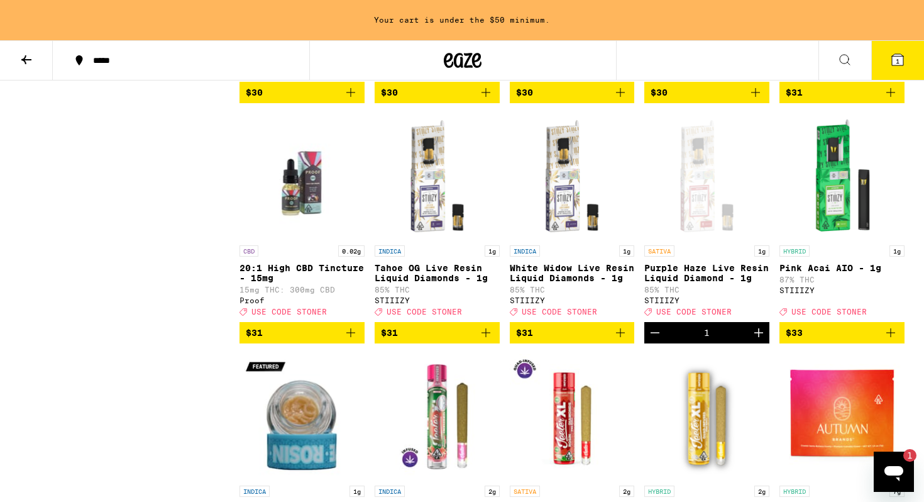
scroll to position [3740, 0]
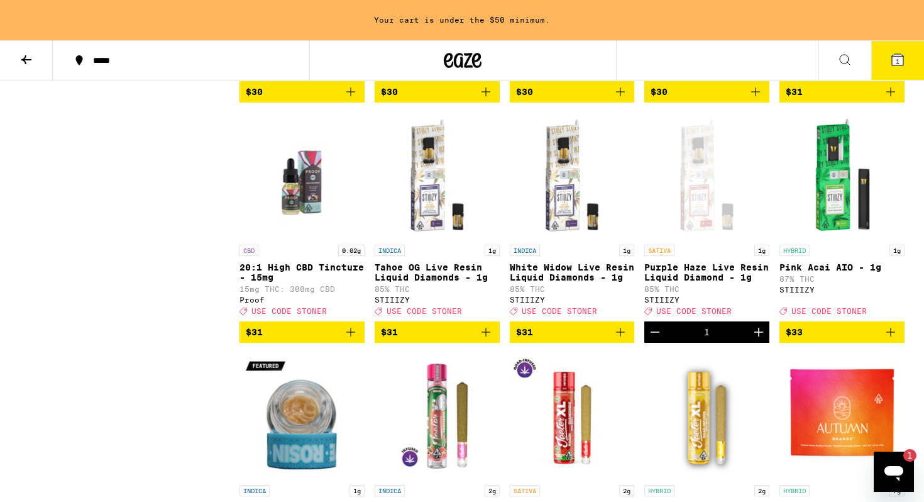
click at [823, 339] on span "$33" at bounding box center [842, 331] width 112 height 15
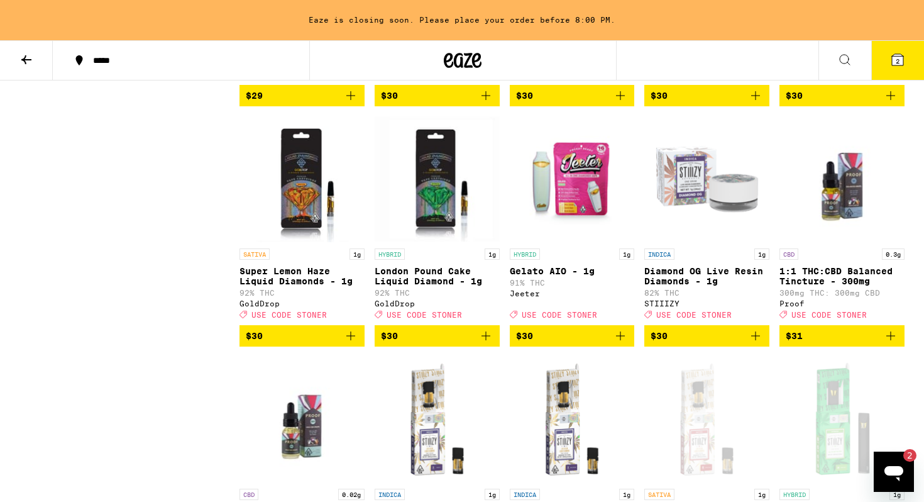
scroll to position [3563, 0]
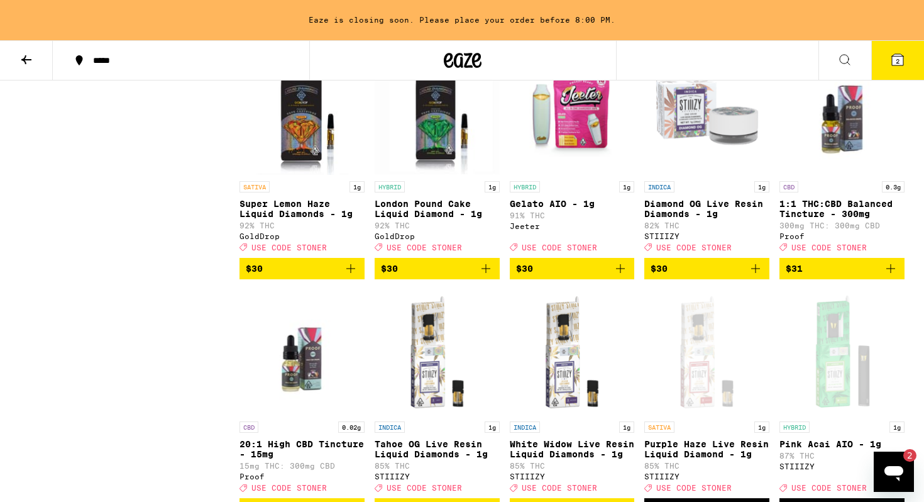
click at [315, 276] on span "$30" at bounding box center [302, 268] width 112 height 15
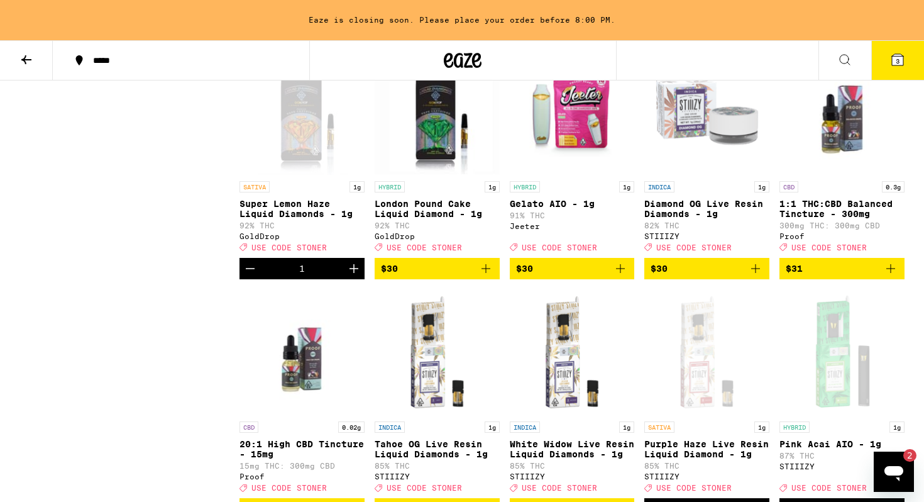
click at [422, 276] on span "$30" at bounding box center [437, 268] width 112 height 15
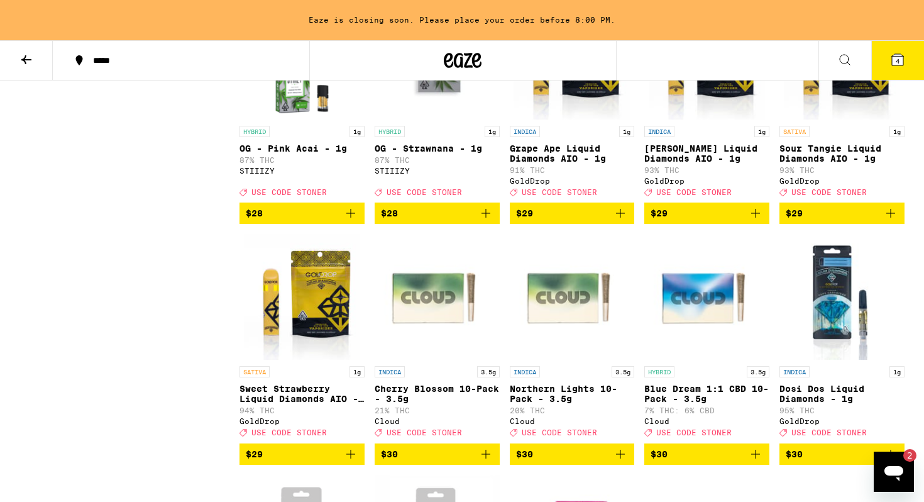
scroll to position [3183, 0]
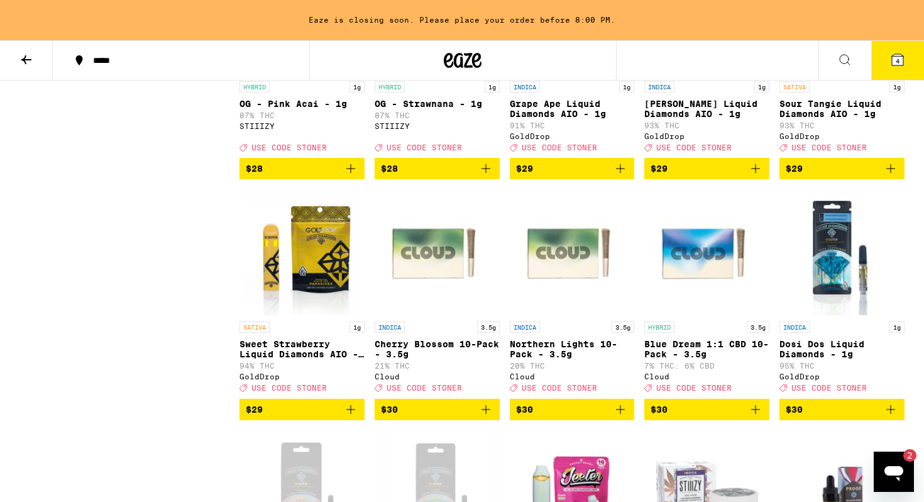
click at [806, 176] on span "$29" at bounding box center [842, 168] width 112 height 15
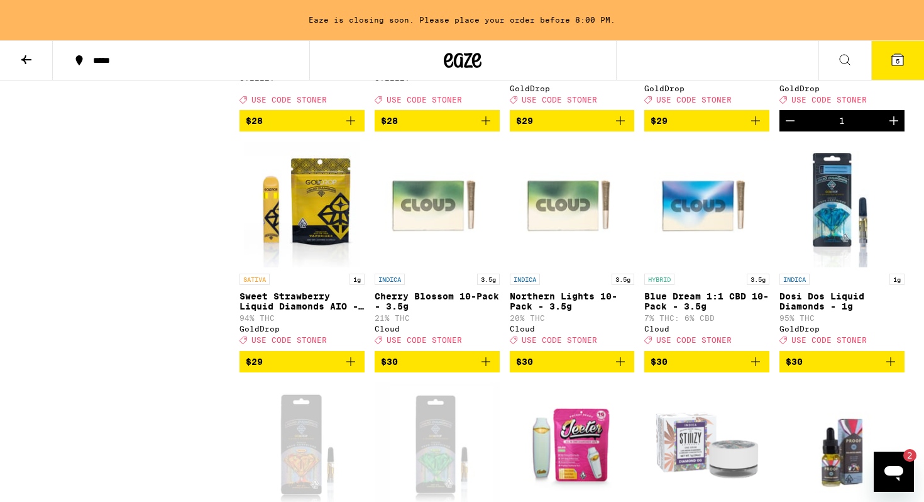
click at [266, 369] on span "$29" at bounding box center [302, 361] width 112 height 15
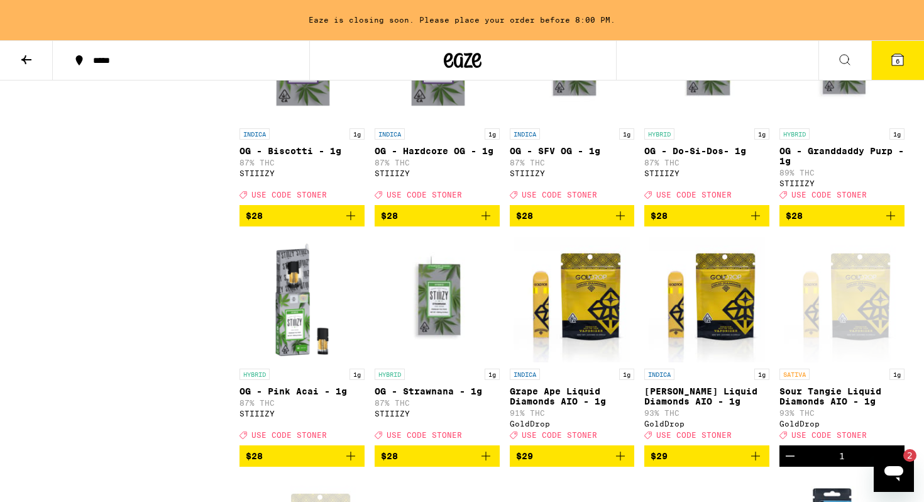
scroll to position [2880, 0]
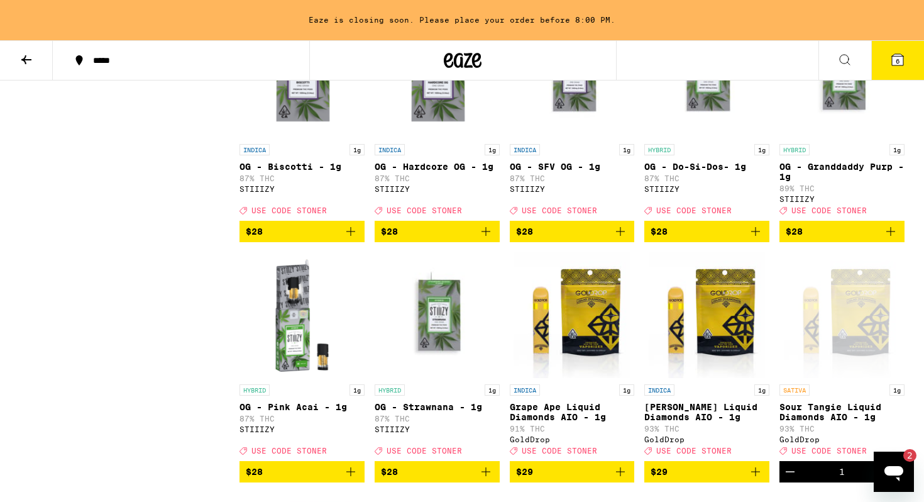
click at [811, 239] on span "$28" at bounding box center [842, 231] width 112 height 15
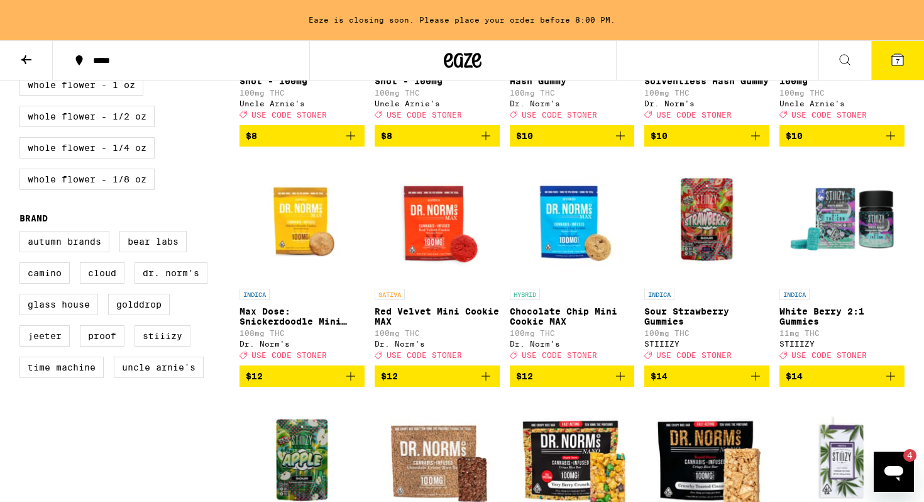
scroll to position [672, 0]
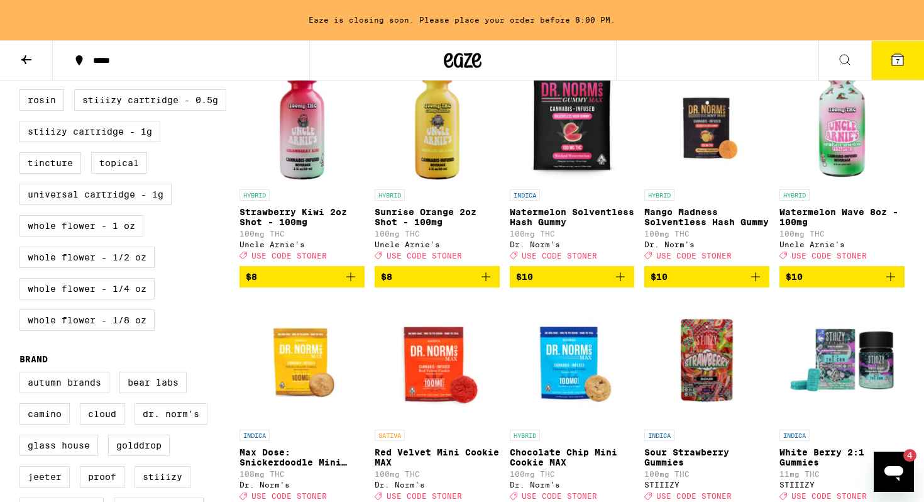
click at [906, 67] on button "7" at bounding box center [897, 60] width 53 height 39
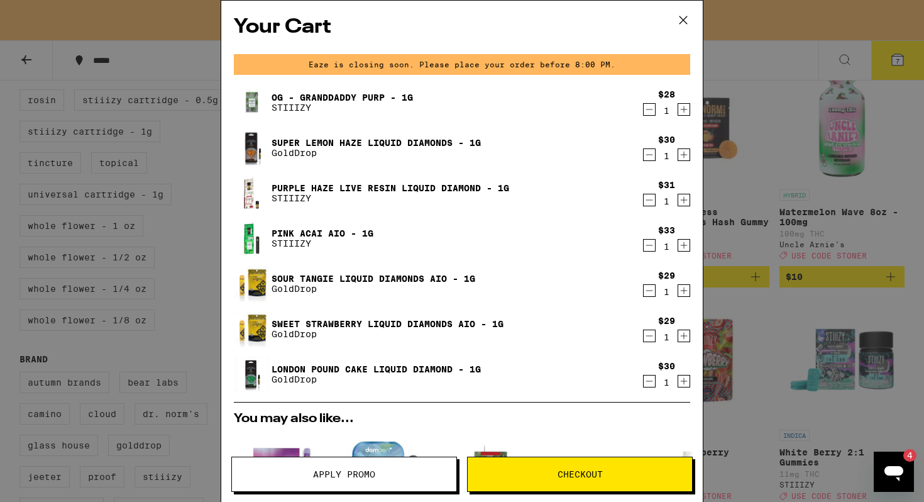
click at [896, 466] on icon "Open messaging window, 4 unread messages" at bounding box center [893, 471] width 23 height 23
type textarea "x"
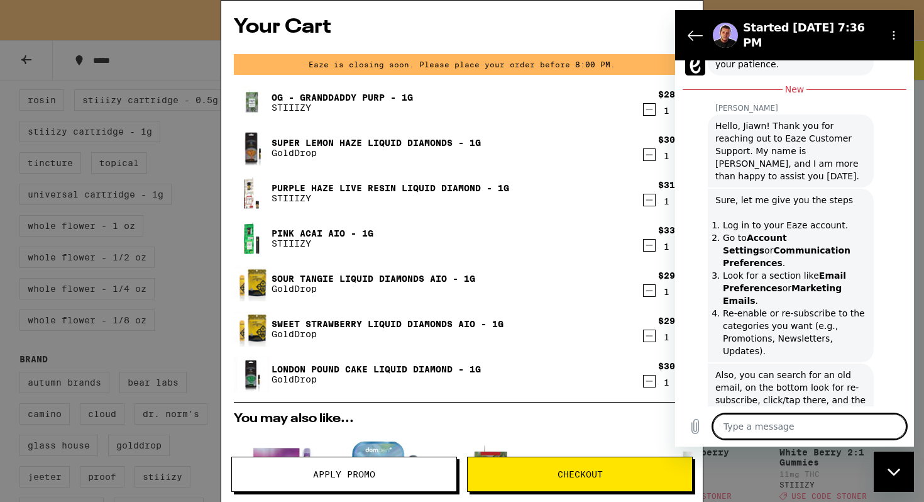
scroll to position [579, 0]
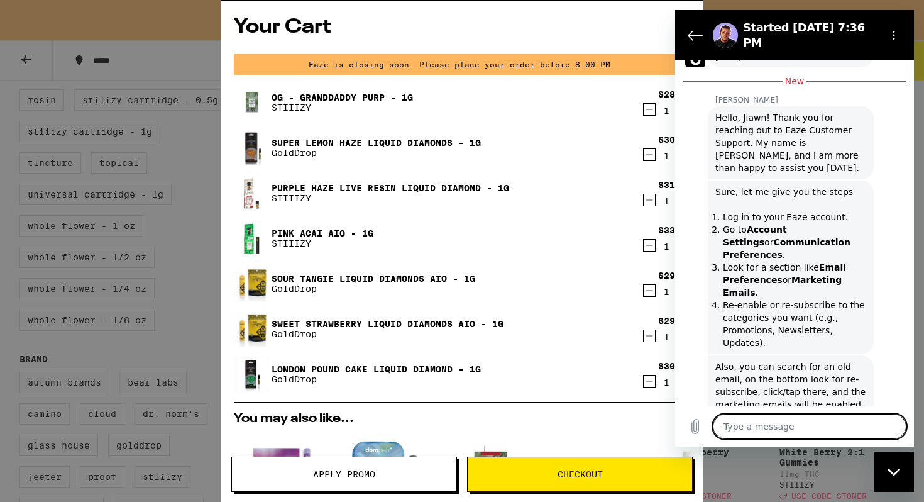
type textarea "H"
type textarea "x"
type textarea "HI"
type textarea "x"
type textarea "HI"
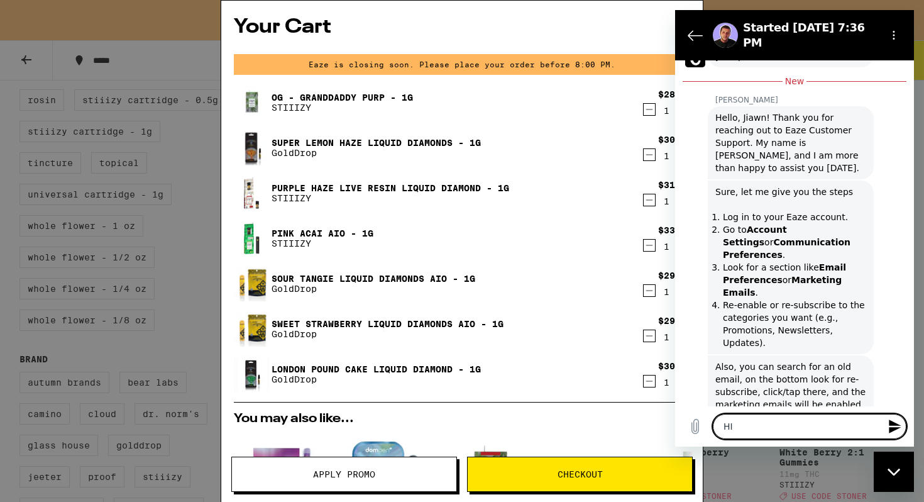
type textarea "x"
type textarea "HI y"
type textarea "x"
type textarea "HI ye"
type textarea "x"
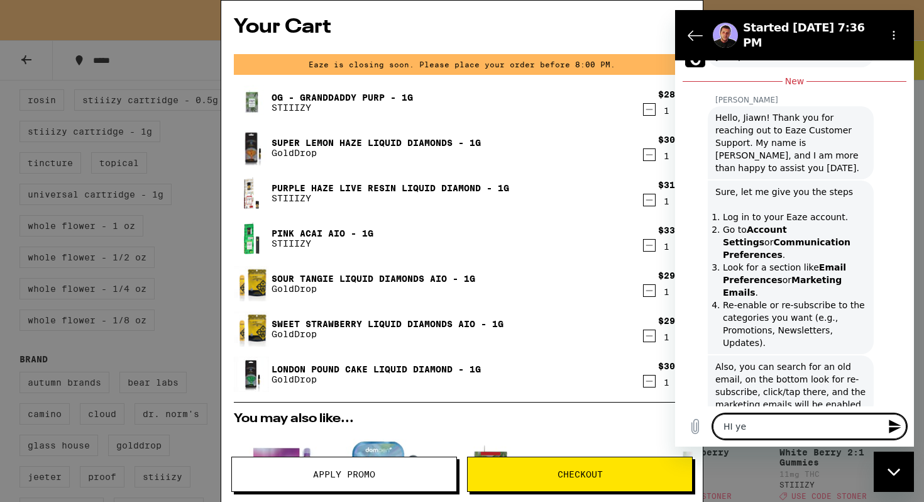
type textarea "HI yes"
type textarea "x"
type textarea "HI yes,"
type textarea "x"
type textarea "H"
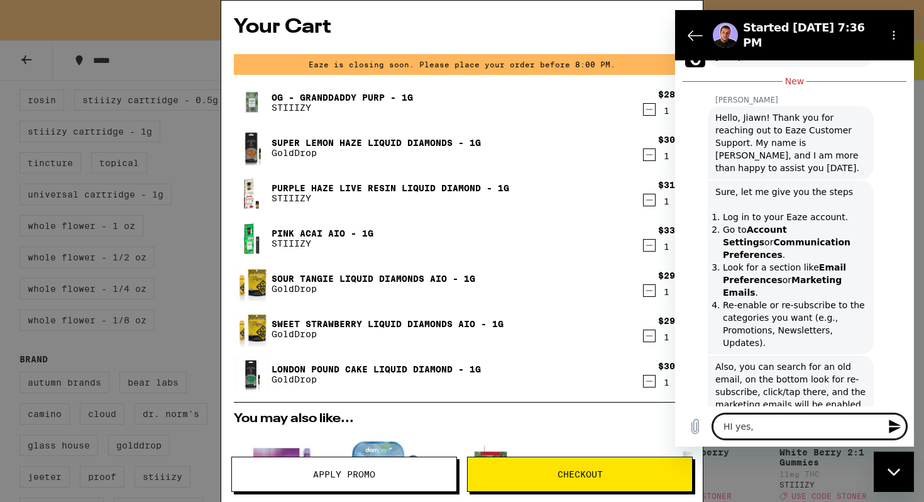
type textarea "x"
type textarea "Hi"
type textarea "x"
type textarea "Hi"
type textarea "x"
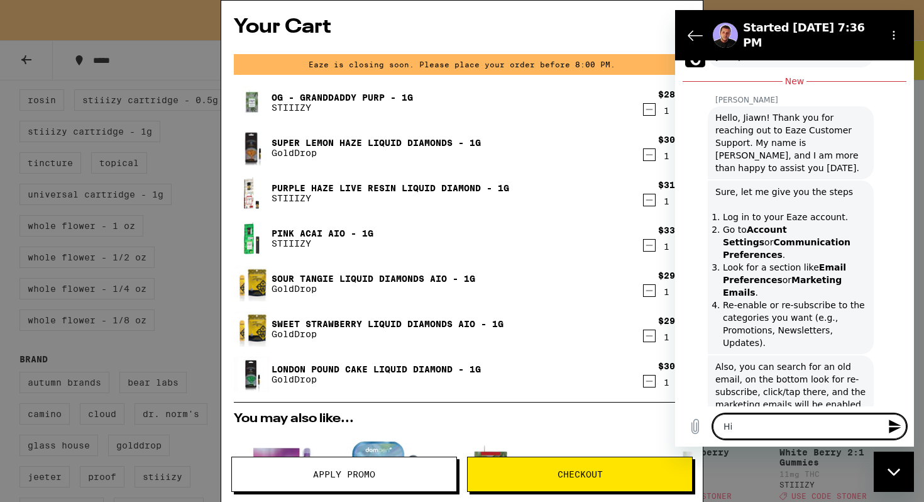
type textarea "Hi y"
type textarea "x"
type textarea "Hi ye"
type textarea "x"
type textarea "Hi yes"
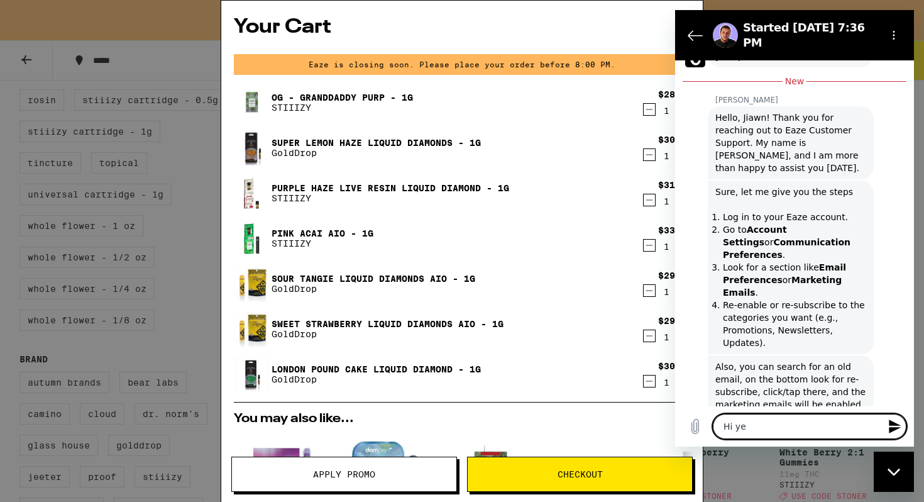
type textarea "x"
type textarea "Hi yes,"
type textarea "x"
type textarea "Hi yes,"
type textarea "x"
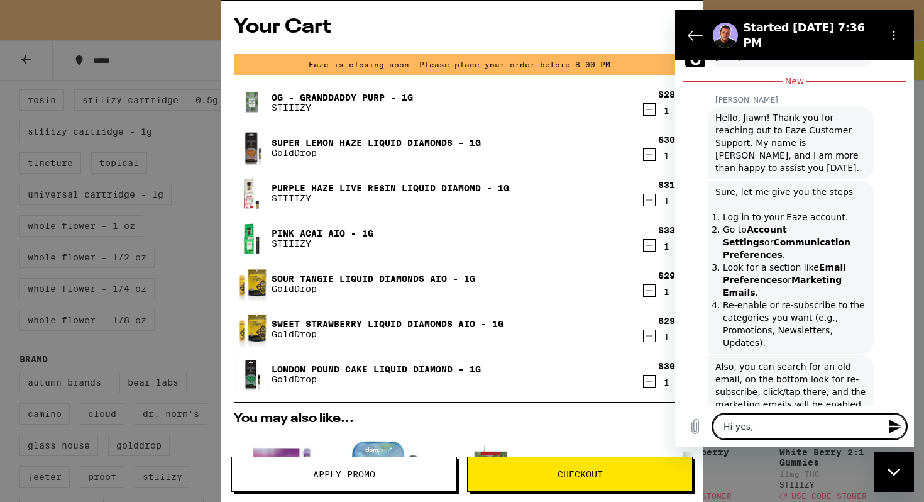
type textarea "Hi yes, I"
type textarea "x"
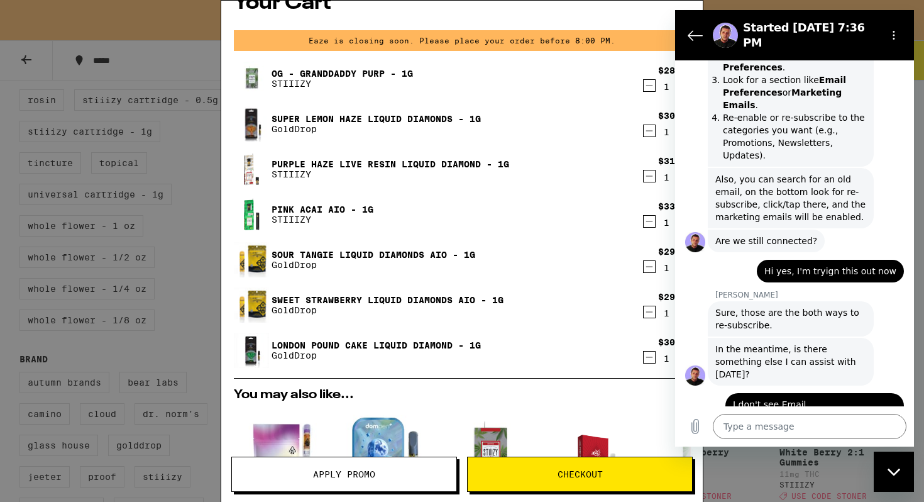
scroll to position [36, 0]
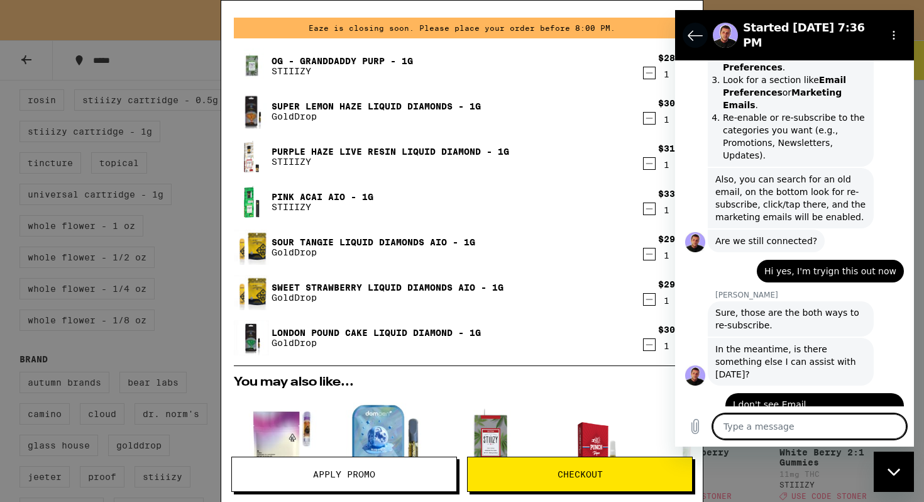
click at [693, 32] on icon "Back to the conversation list" at bounding box center [695, 35] width 15 height 15
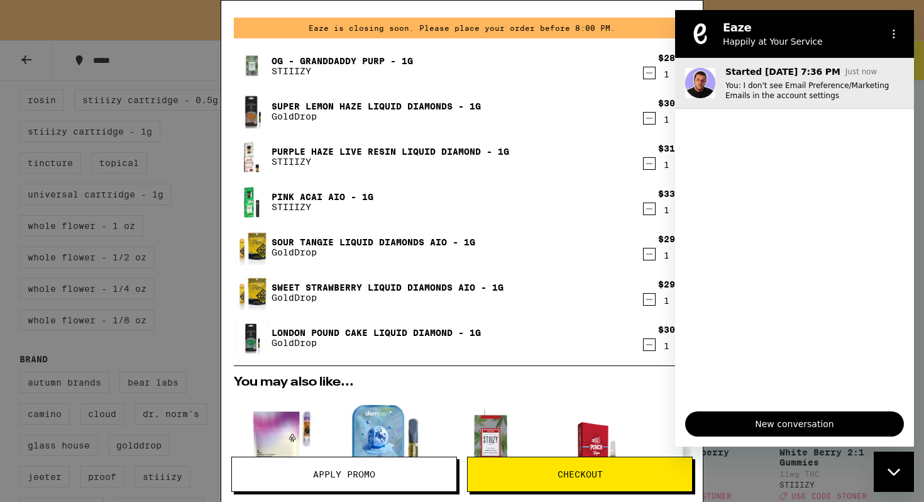
click at [752, 81] on p "You: I don't see Email Preference/Marketing Emails in the account settings" at bounding box center [814, 90] width 178 height 20
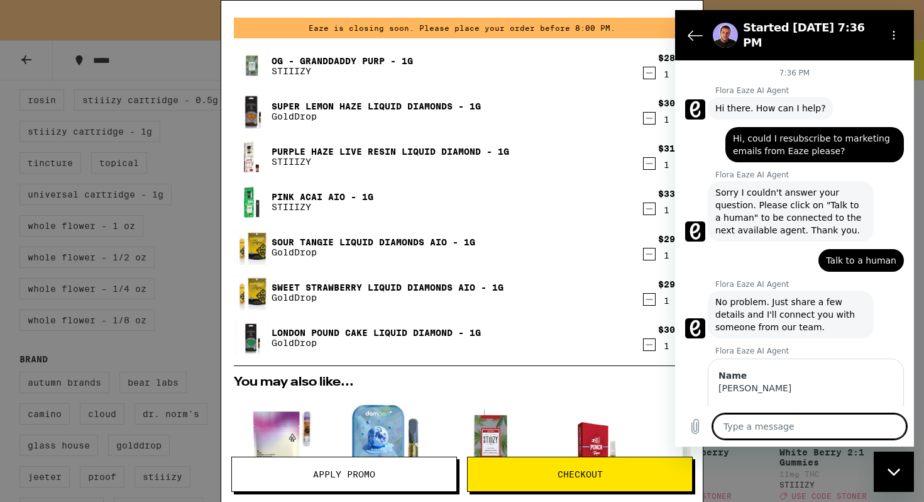
scroll to position [746, 0]
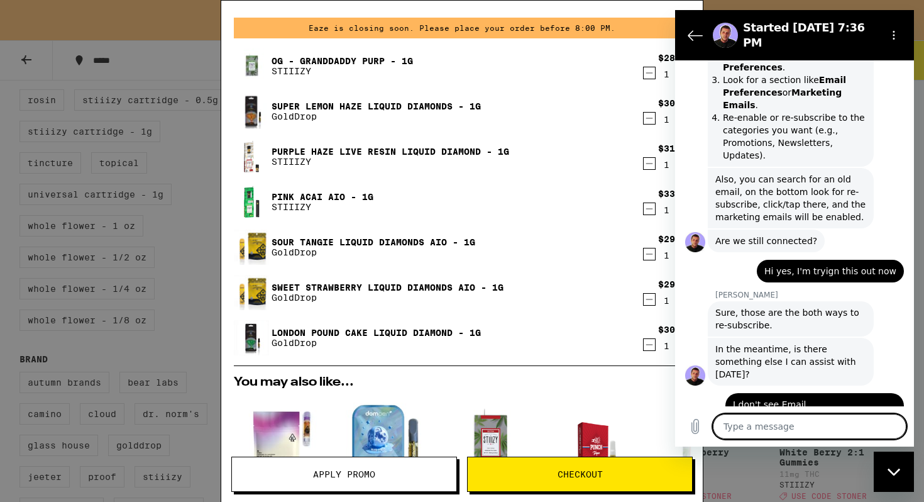
click at [649, 206] on icon "Decrement" at bounding box center [649, 208] width 11 height 15
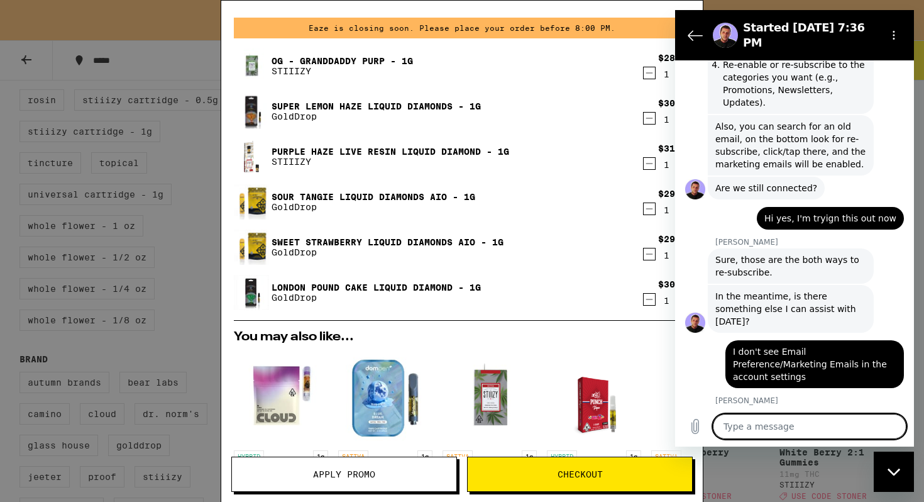
scroll to position [801, 0]
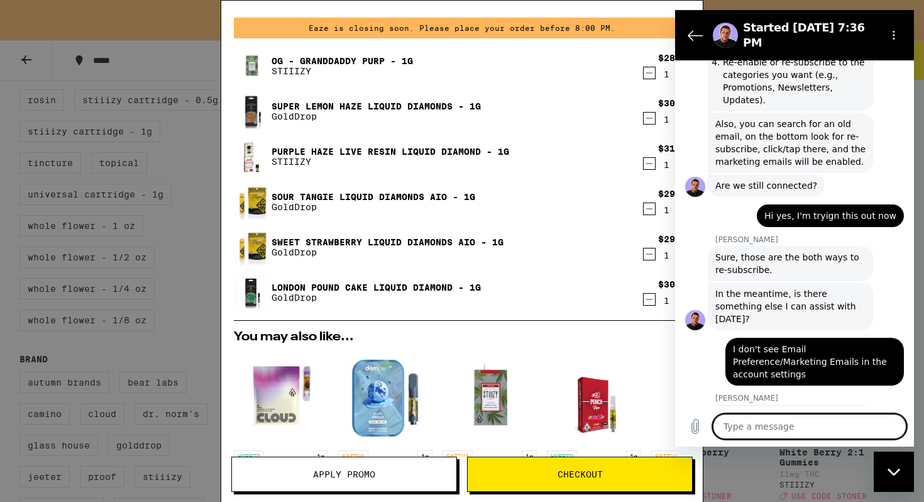
click at [650, 167] on icon "Decrement" at bounding box center [649, 163] width 11 height 15
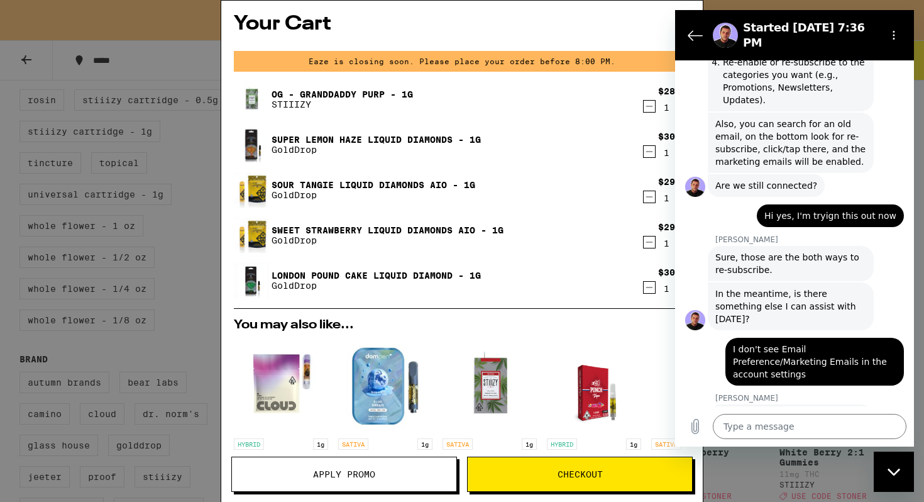
scroll to position [0, 0]
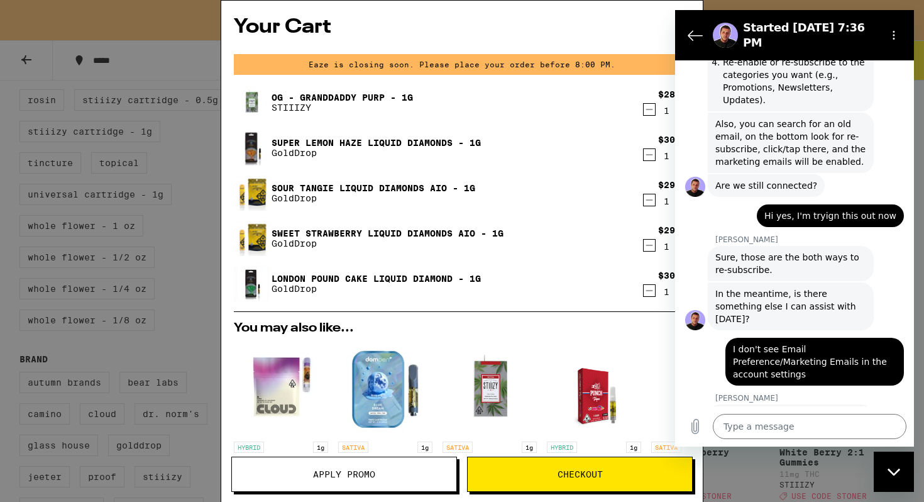
click at [402, 279] on link "London Pound Cake Liquid Diamond - 1g" at bounding box center [375, 278] width 209 height 10
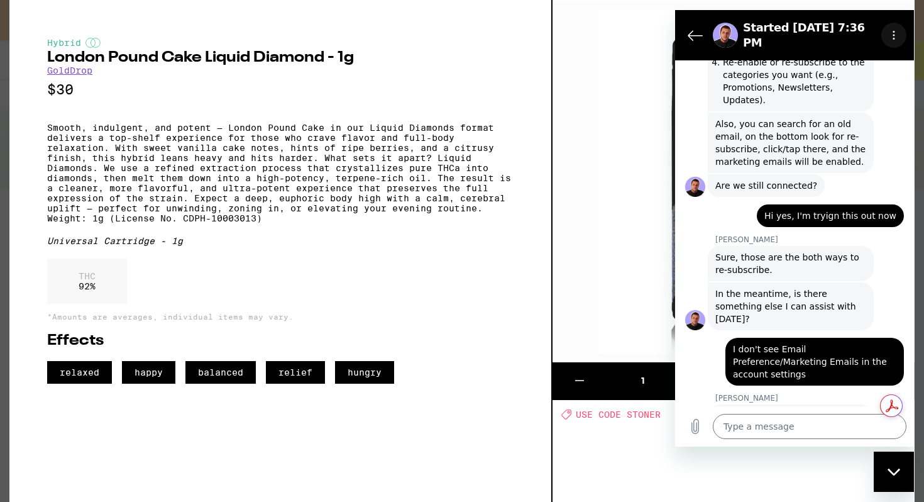
click at [891, 32] on icon "Options menu" at bounding box center [894, 35] width 10 height 10
click at [898, 470] on icon "Close messaging window" at bounding box center [893, 472] width 13 height 8
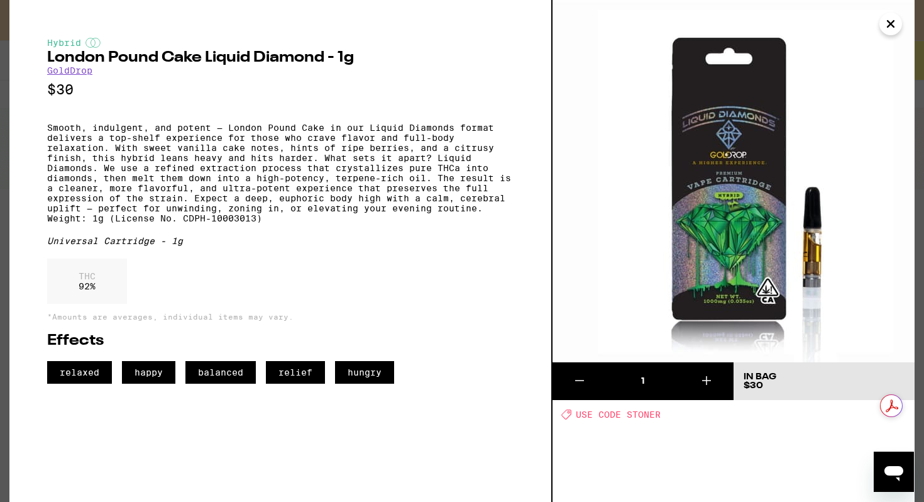
click at [891, 30] on icon "Close" at bounding box center [890, 23] width 15 height 19
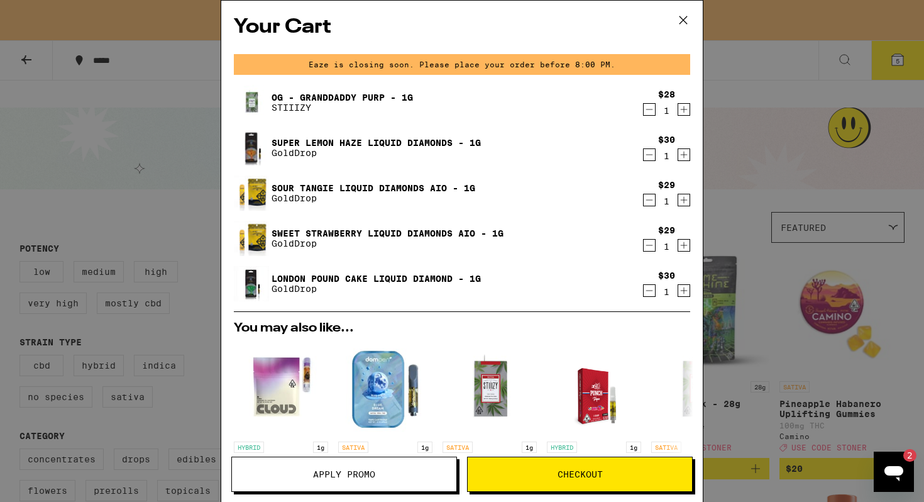
click at [648, 156] on icon "Decrement" at bounding box center [649, 154] width 11 height 15
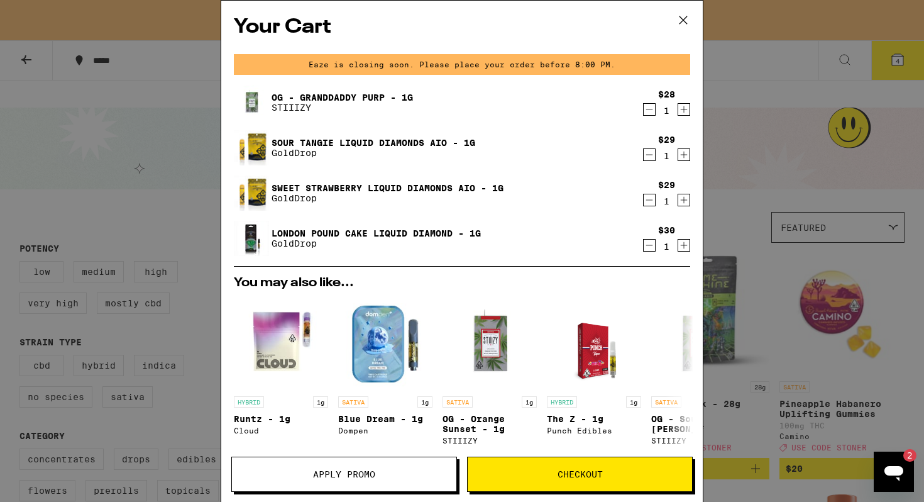
click at [649, 248] on icon "Decrement" at bounding box center [649, 245] width 11 height 15
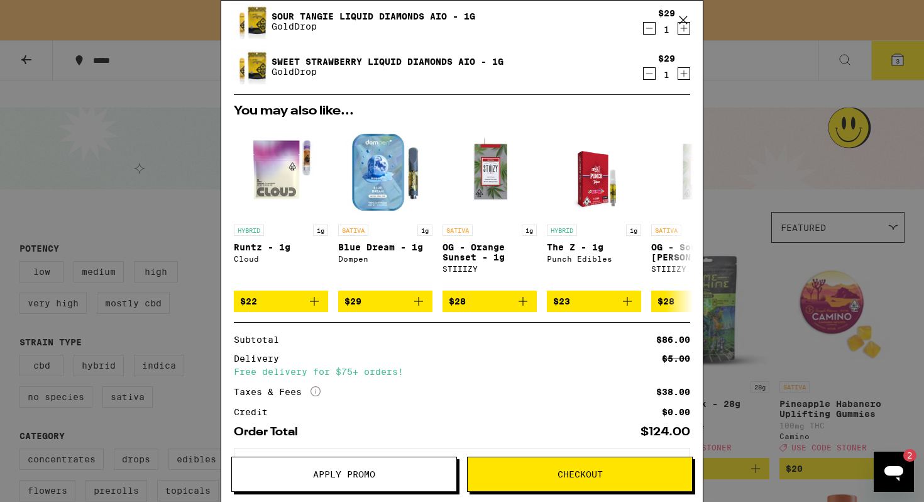
scroll to position [185, 0]
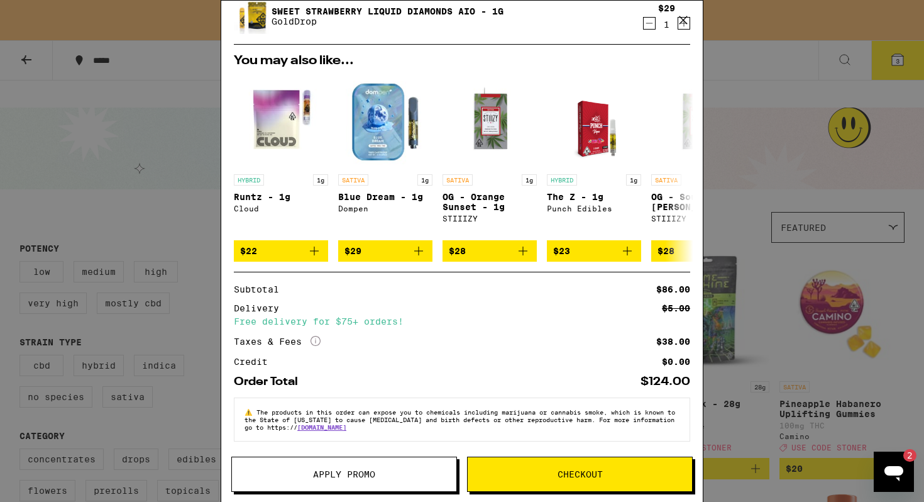
click at [366, 483] on button "Apply Promo" at bounding box center [344, 473] width 226 height 35
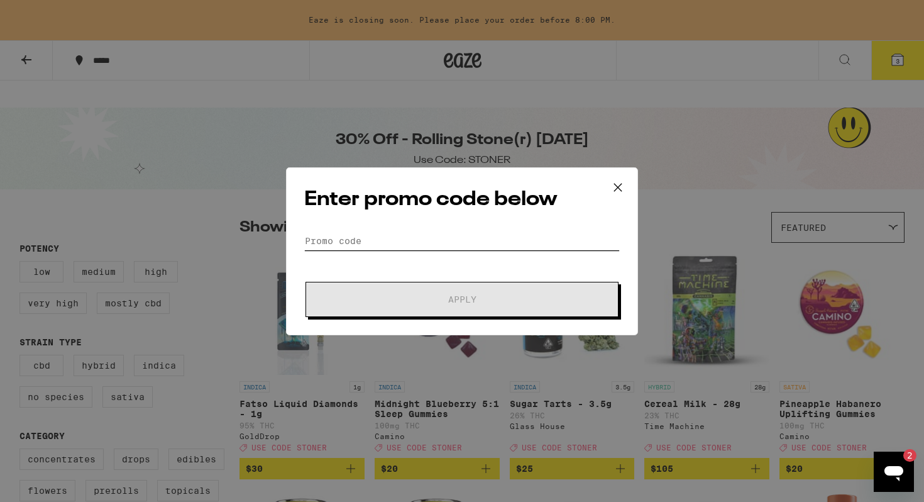
click at [456, 239] on input "Promo Code" at bounding box center [461, 240] width 315 height 19
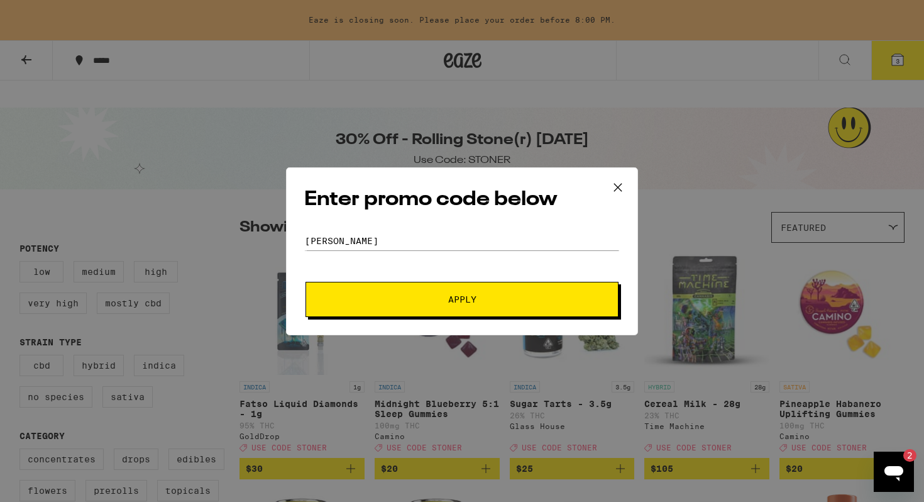
click at [463, 297] on span "Apply" at bounding box center [462, 299] width 28 height 9
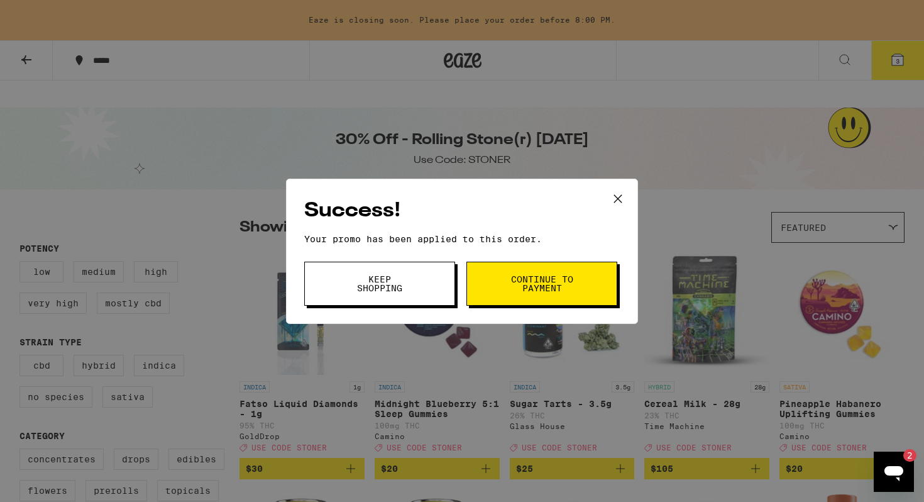
click at [490, 275] on button "Continue to payment" at bounding box center [541, 283] width 151 height 44
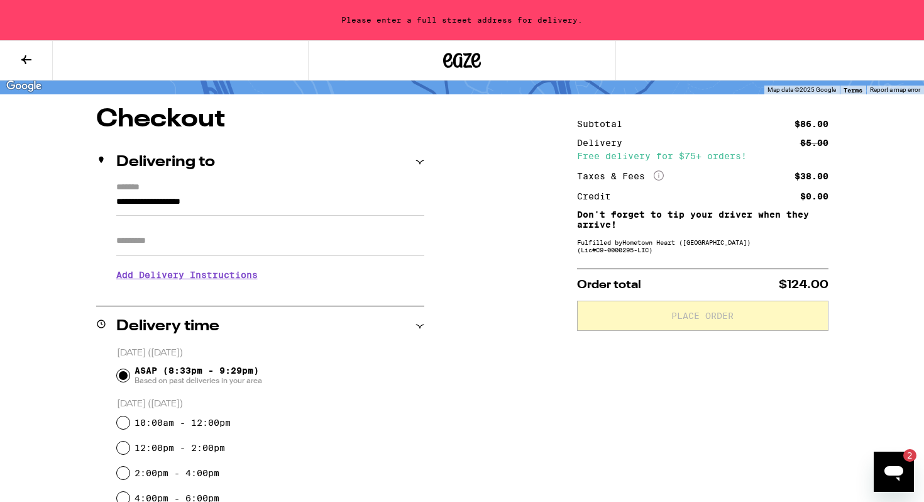
scroll to position [113, 0]
click at [239, 194] on input "**********" at bounding box center [270, 204] width 308 height 21
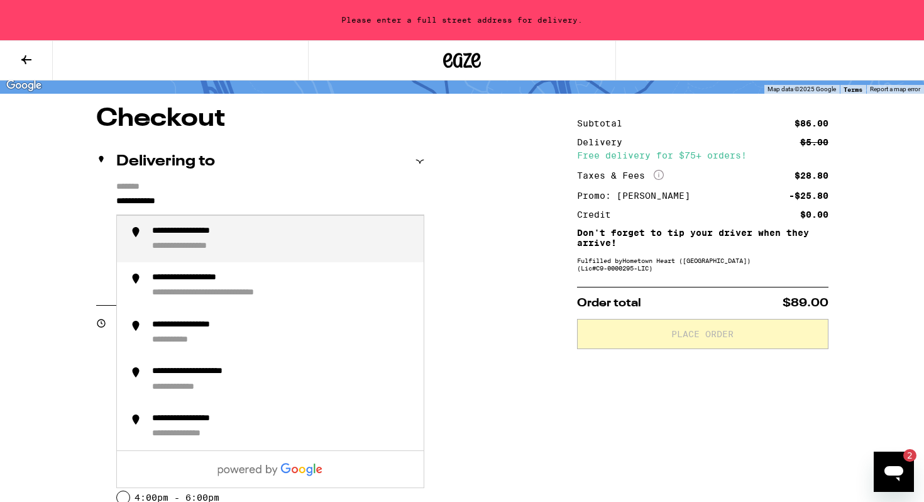
click at [245, 226] on div "**********" at bounding box center [203, 232] width 102 height 12
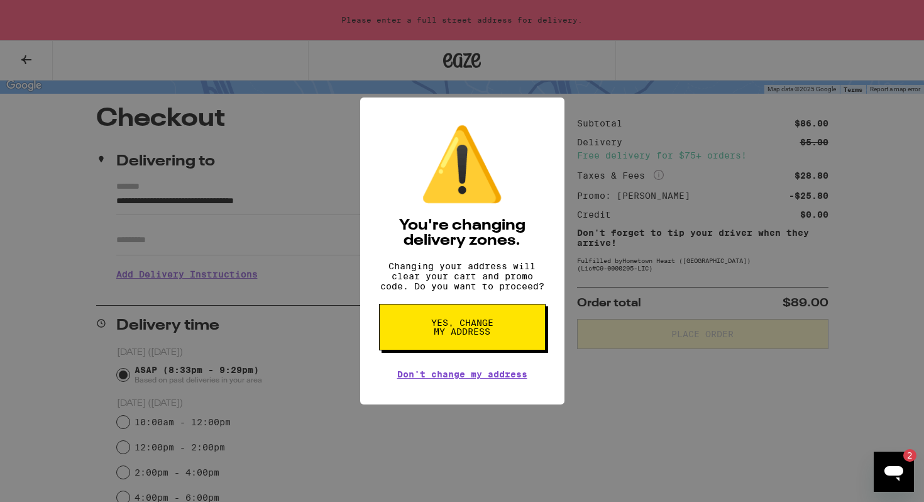
click at [437, 331] on span "Yes, change my address" at bounding box center [462, 327] width 65 height 18
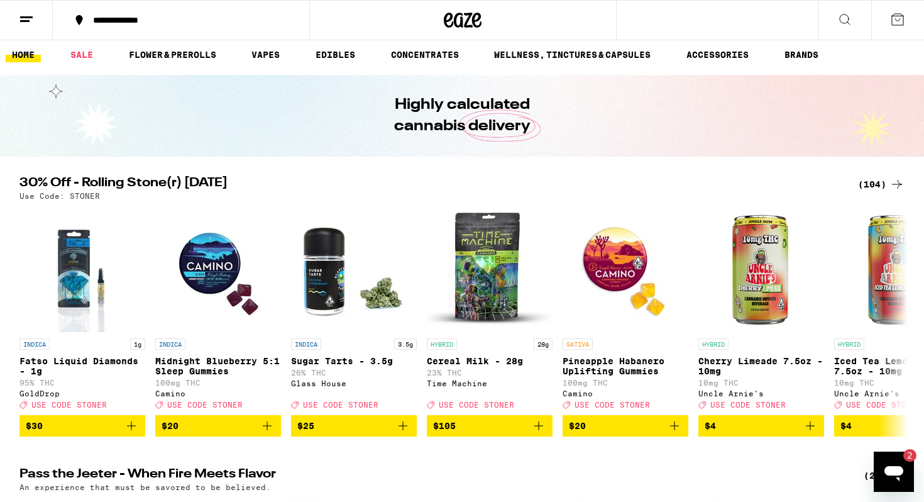
scroll to position [34, 0]
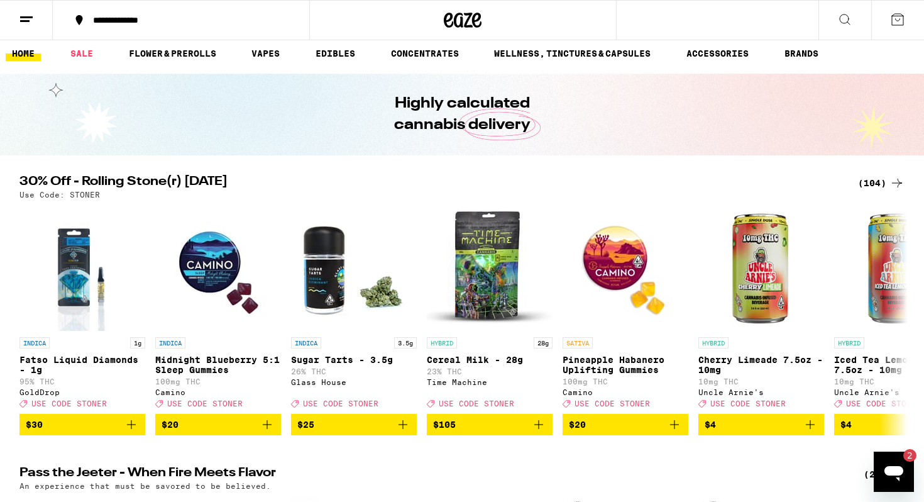
click at [875, 175] on div "(104)" at bounding box center [881, 182] width 47 height 15
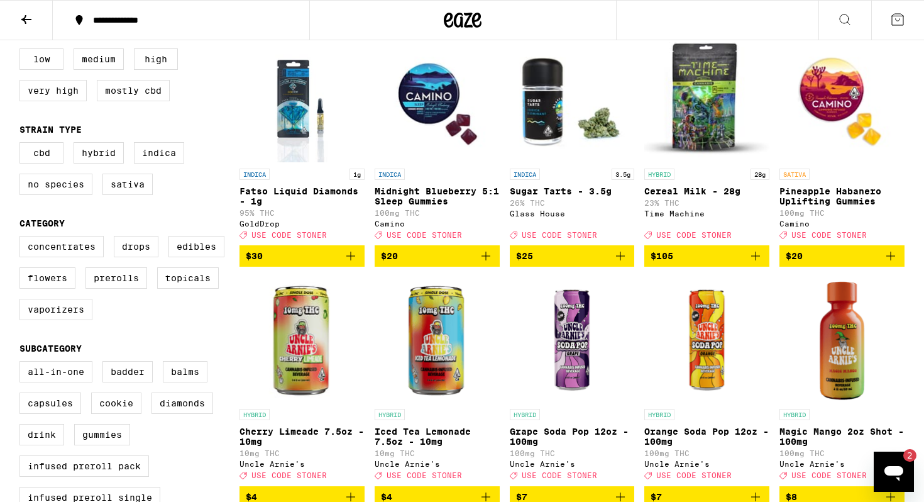
scroll to position [201, 0]
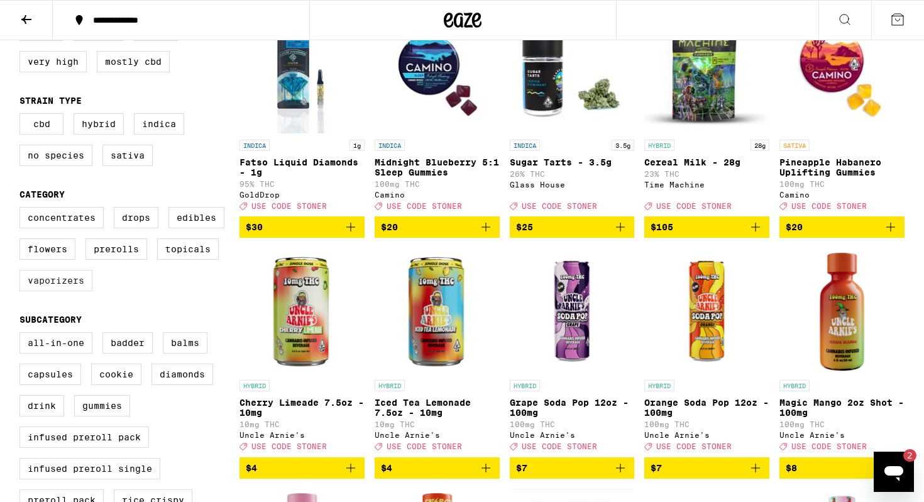
click at [82, 272] on label "Vaporizers" at bounding box center [55, 280] width 73 height 21
click at [23, 209] on input "Vaporizers" at bounding box center [22, 209] width 1 height 1
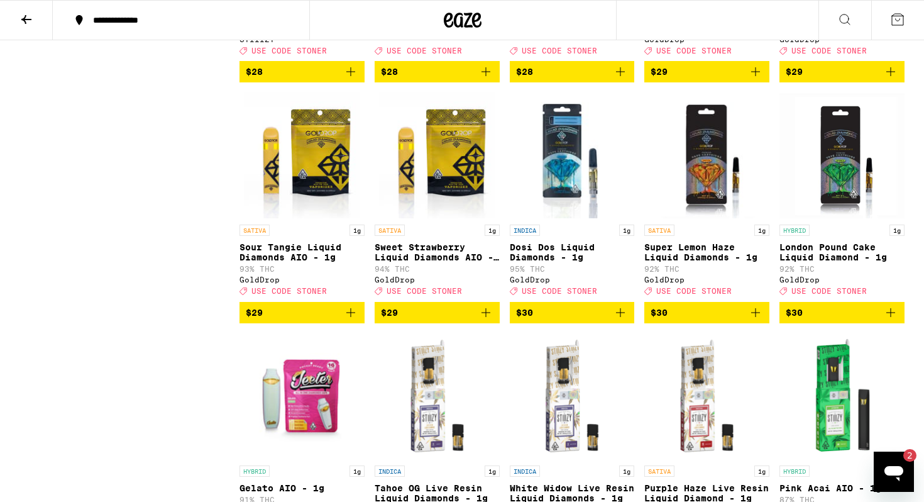
scroll to position [1336, 0]
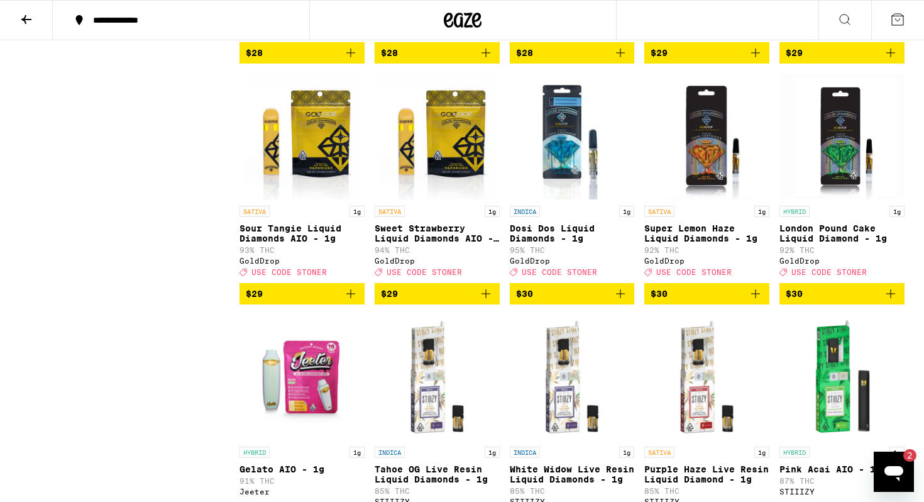
click at [354, 301] on icon "Add to bag" at bounding box center [350, 293] width 15 height 15
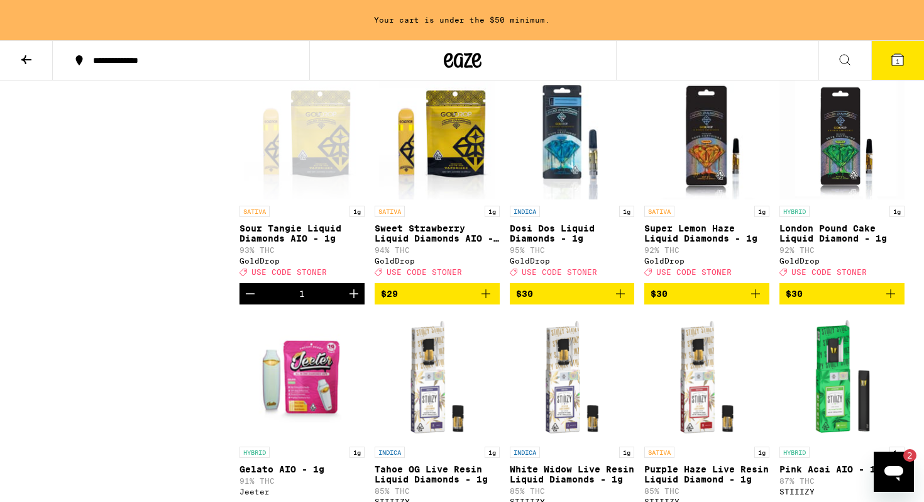
click at [486, 301] on icon "Add to bag" at bounding box center [485, 293] width 15 height 15
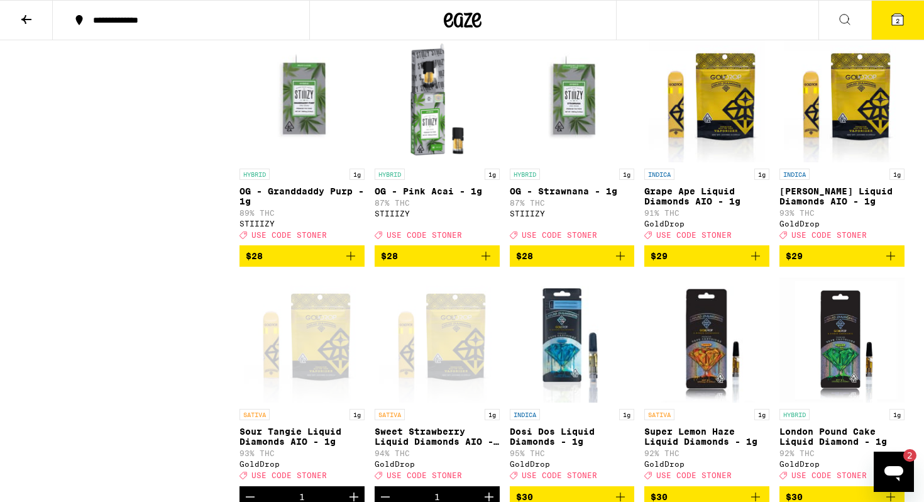
scroll to position [1134, 0]
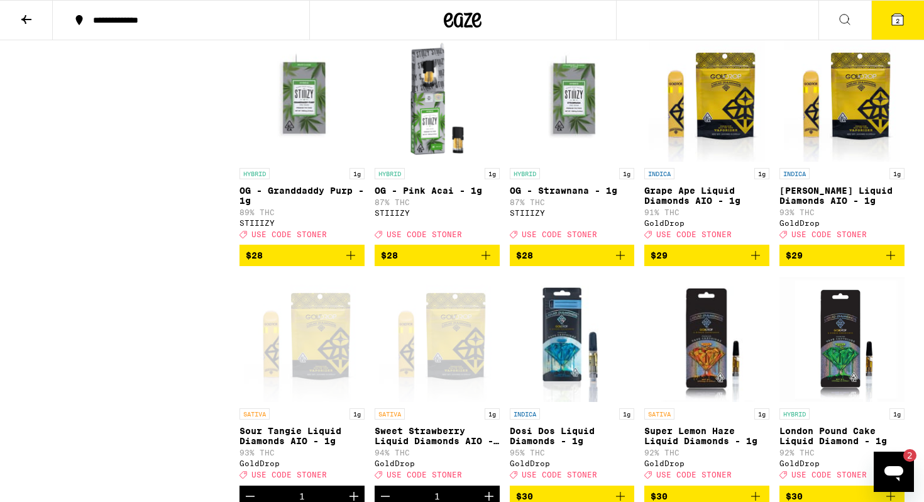
click at [309, 263] on span "$28" at bounding box center [302, 255] width 112 height 15
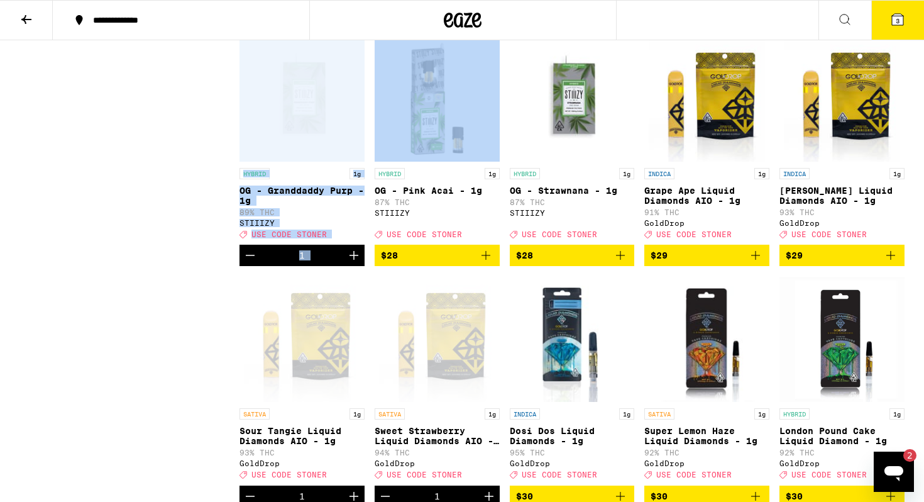
click at [896, 21] on span "3" at bounding box center [898, 21] width 4 height 8
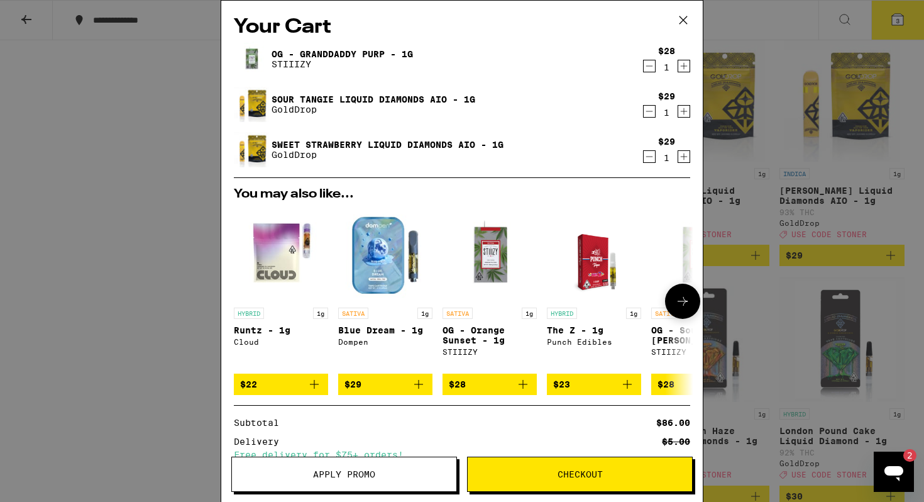
scroll to position [142, 0]
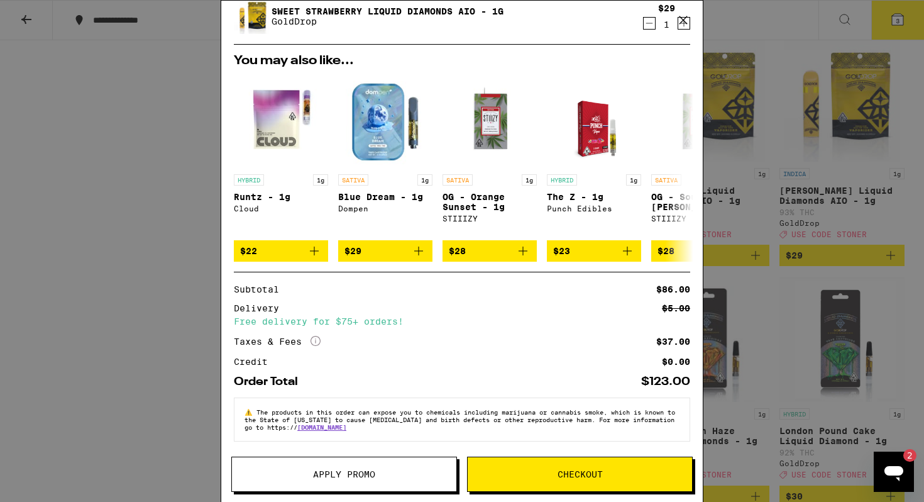
click at [385, 470] on span "Apply Promo" at bounding box center [344, 473] width 224 height 9
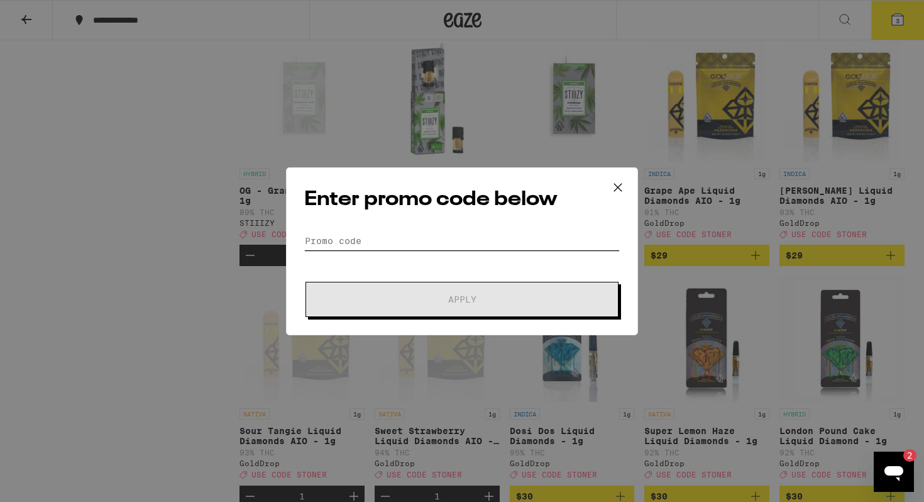
click at [359, 235] on input "Promo Code" at bounding box center [461, 240] width 315 height 19
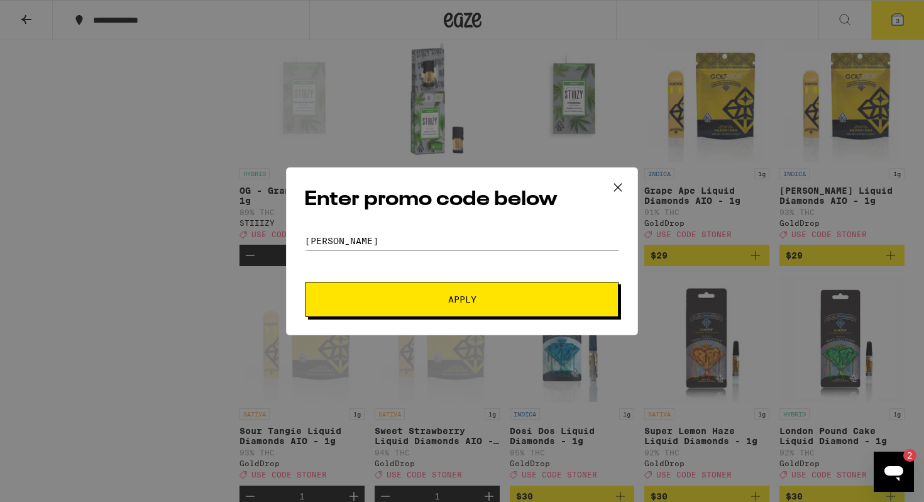
click at [422, 304] on button "Apply" at bounding box center [461, 299] width 313 height 35
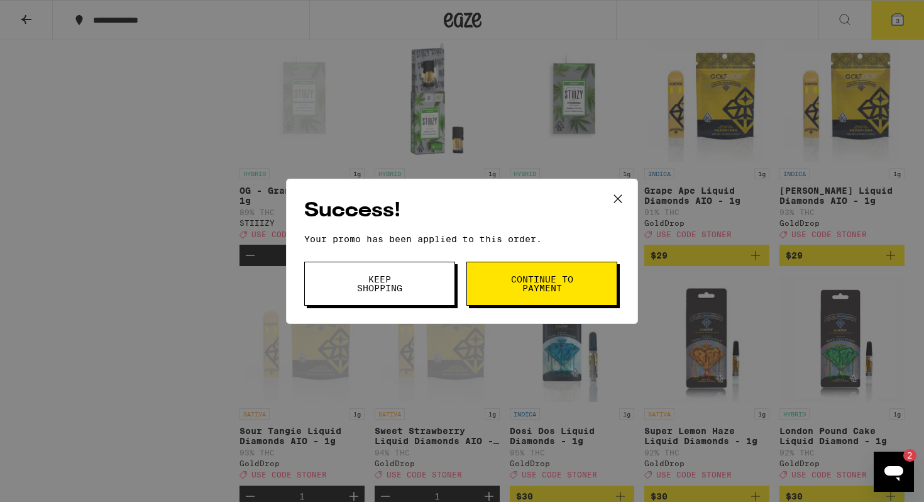
click at [499, 291] on button "Continue to payment" at bounding box center [541, 283] width 151 height 44
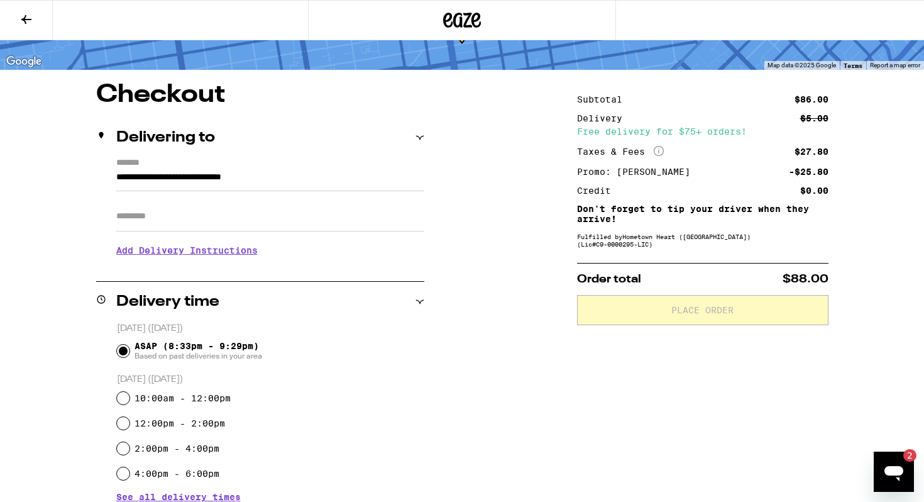
scroll to position [100, 0]
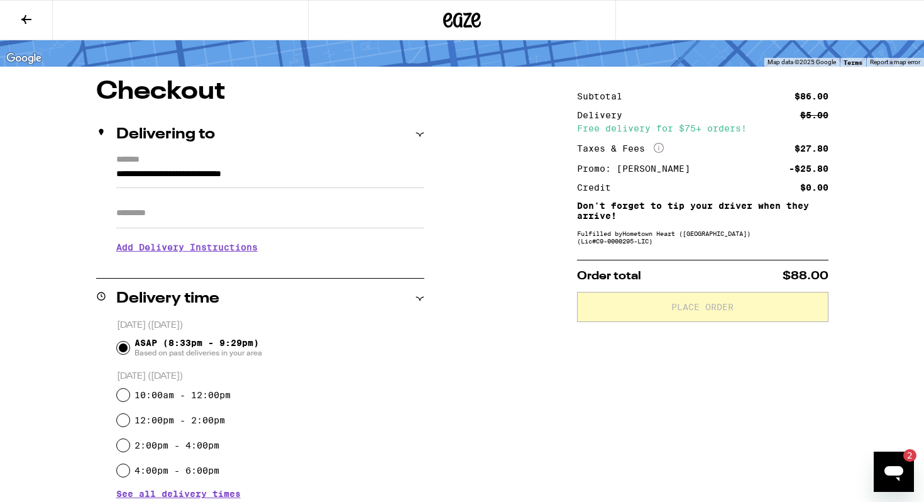
click at [170, 198] on input "Apt/Suite" at bounding box center [270, 213] width 308 height 30
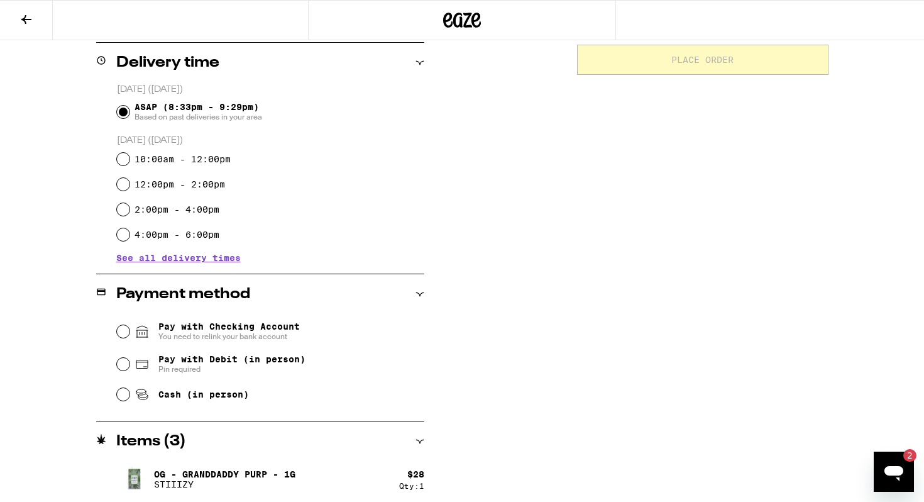
scroll to position [416, 0]
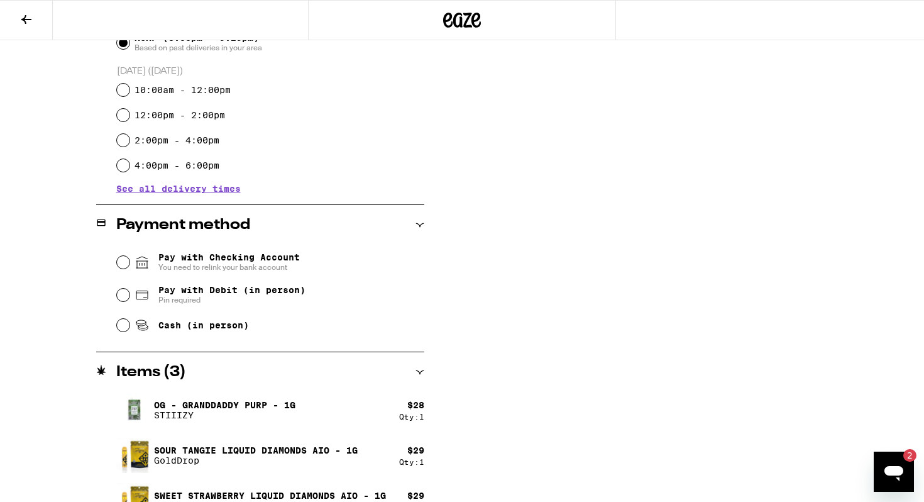
click at [218, 262] on span "You need to relink your bank account" at bounding box center [228, 267] width 141 height 10
click at [129, 256] on input "Pay with Checking Account You need to relink your bank account" at bounding box center [123, 262] width 13 height 13
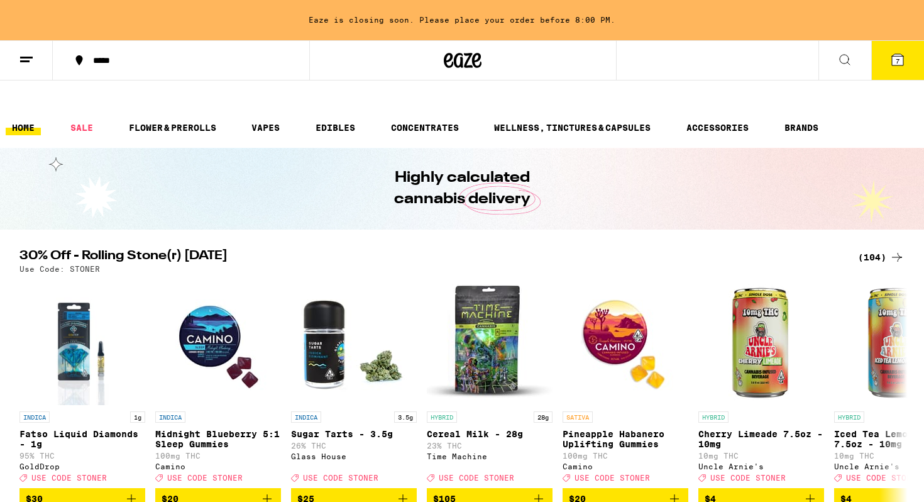
click at [19, 60] on icon at bounding box center [26, 59] width 15 height 15
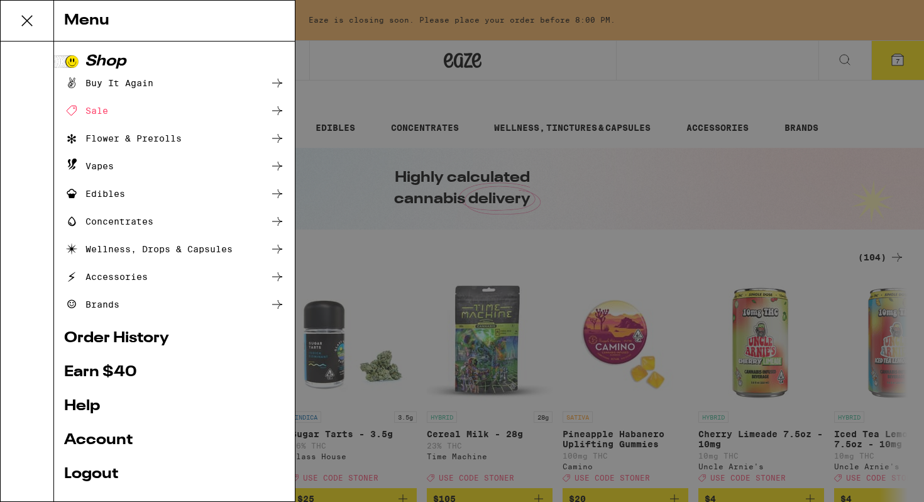
scroll to position [76, 0]
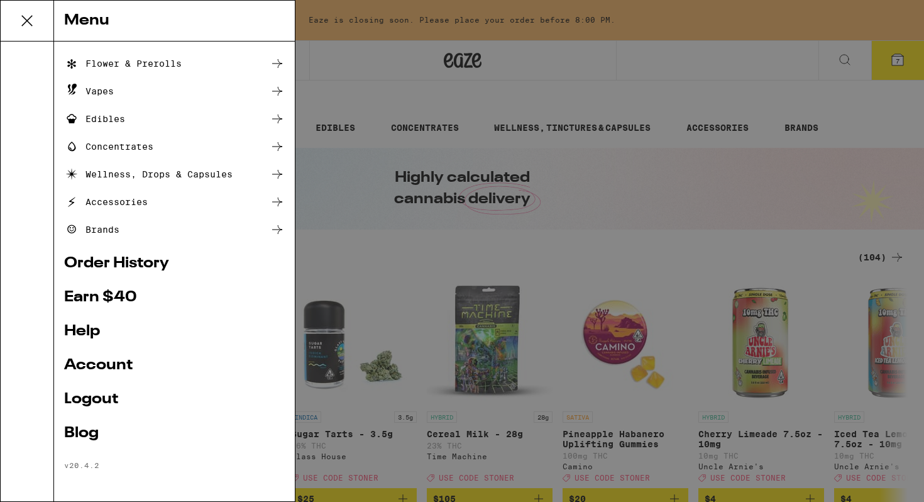
click at [109, 362] on link "Account" at bounding box center [174, 365] width 221 height 15
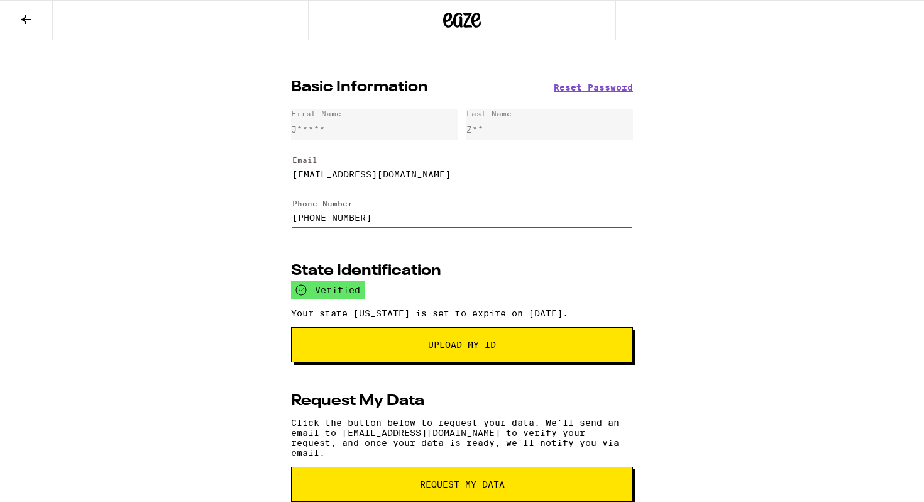
click at [24, 23] on icon at bounding box center [26, 19] width 15 height 15
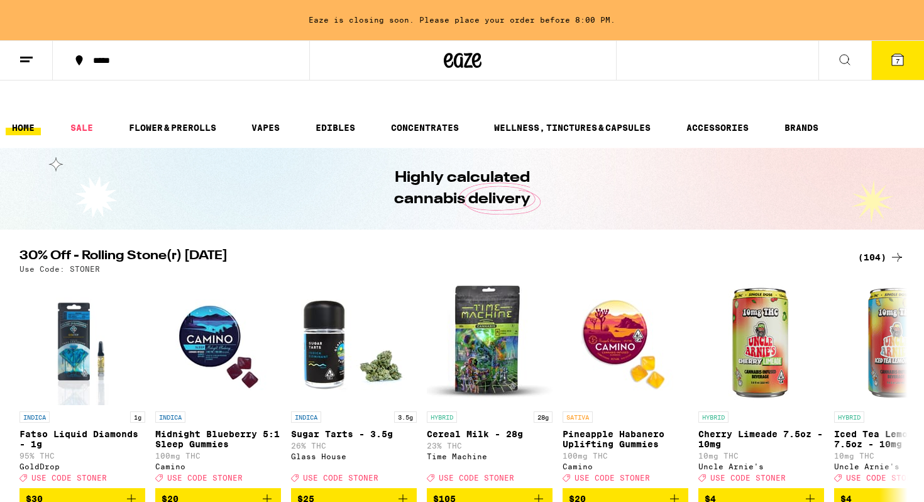
click at [31, 63] on icon at bounding box center [26, 59] width 15 height 15
click at [19, 60] on icon at bounding box center [26, 59] width 15 height 15
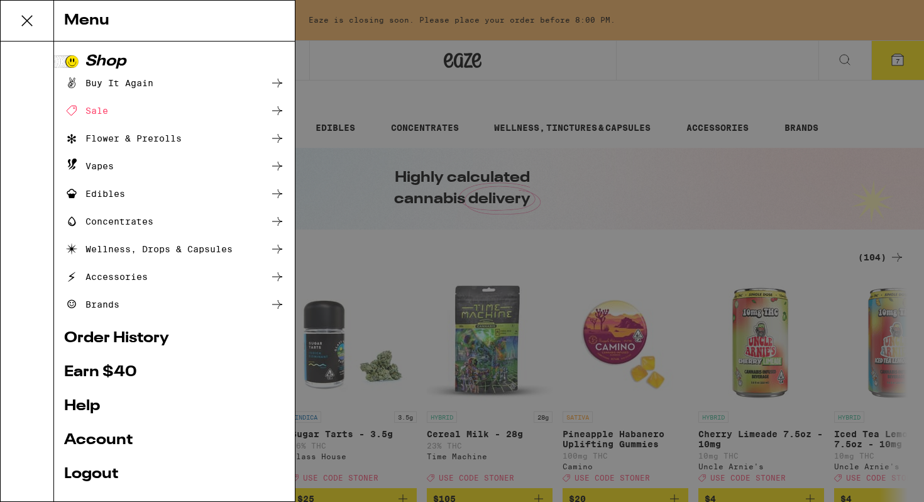
click at [134, 340] on link "Order History" at bounding box center [174, 338] width 221 height 15
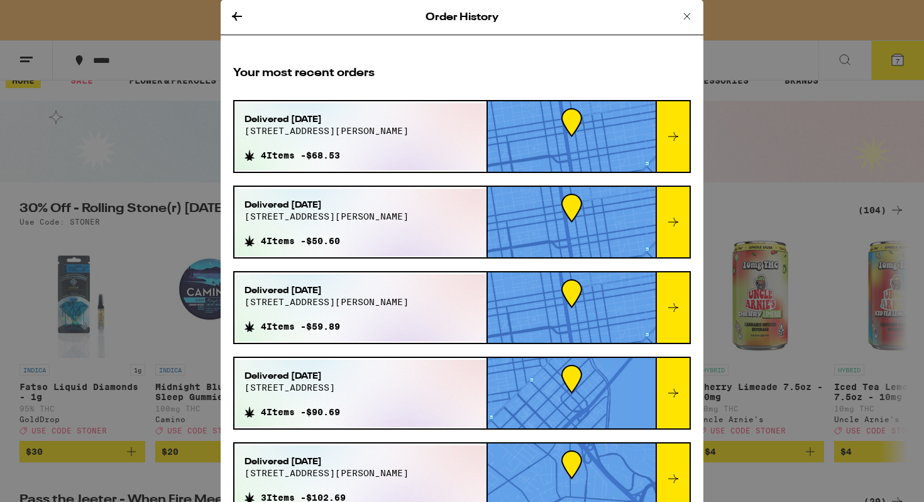
click at [236, 19] on icon at bounding box center [236, 16] width 15 height 15
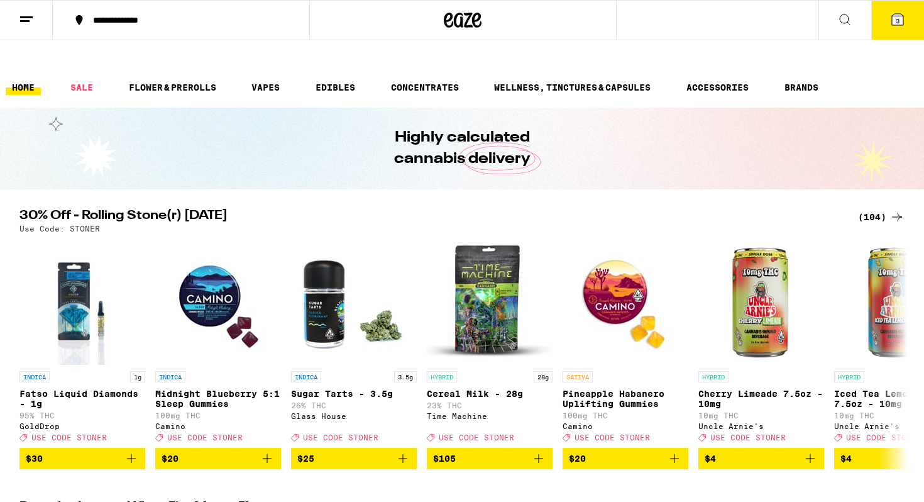
click at [897, 21] on span "3" at bounding box center [898, 21] width 4 height 8
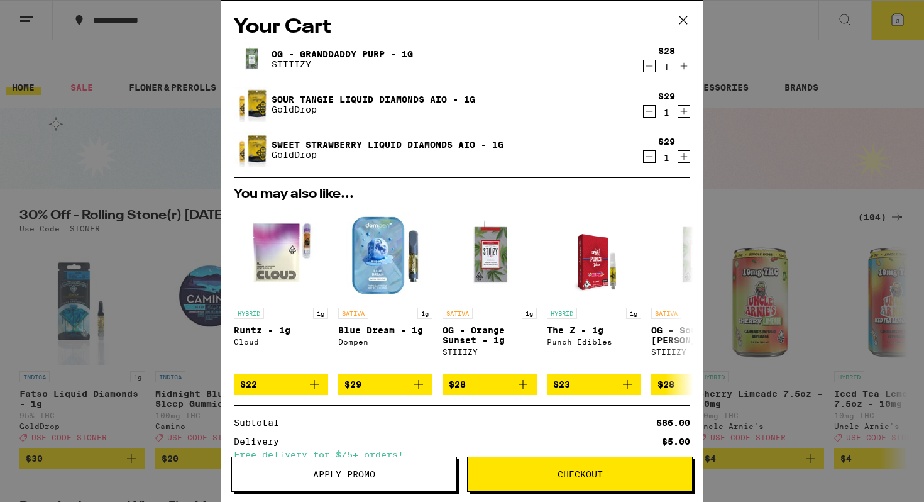
scroll to position [142, 0]
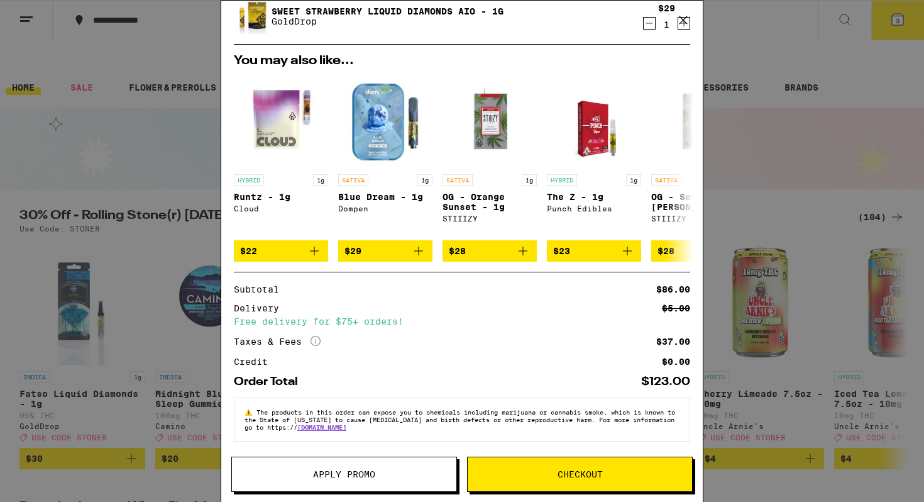
click at [422, 472] on span "Apply Promo" at bounding box center [344, 473] width 224 height 9
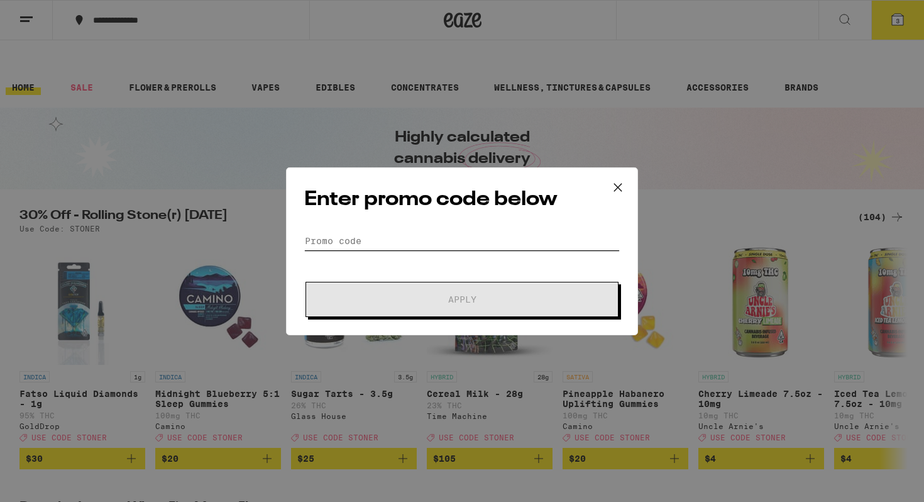
click at [385, 238] on input "Promo Code" at bounding box center [461, 240] width 315 height 19
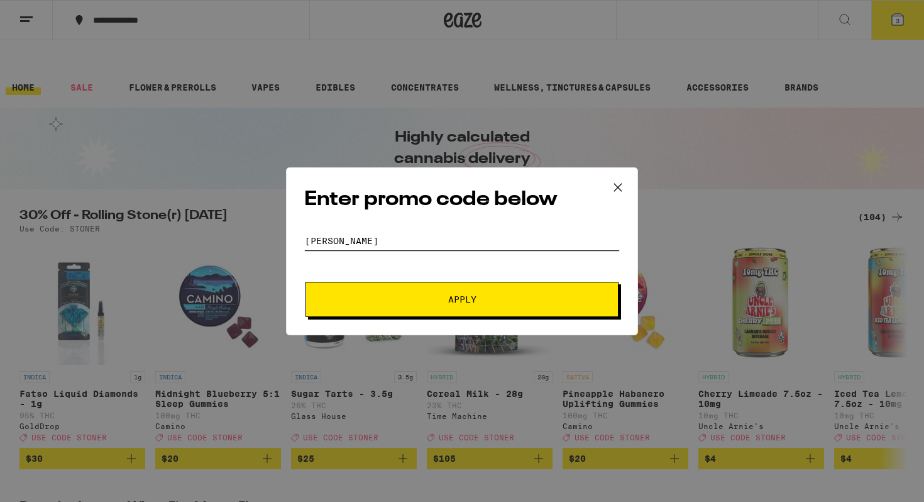
type input "[PERSON_NAME]"
click at [417, 301] on span "Apply" at bounding box center [462, 299] width 226 height 9
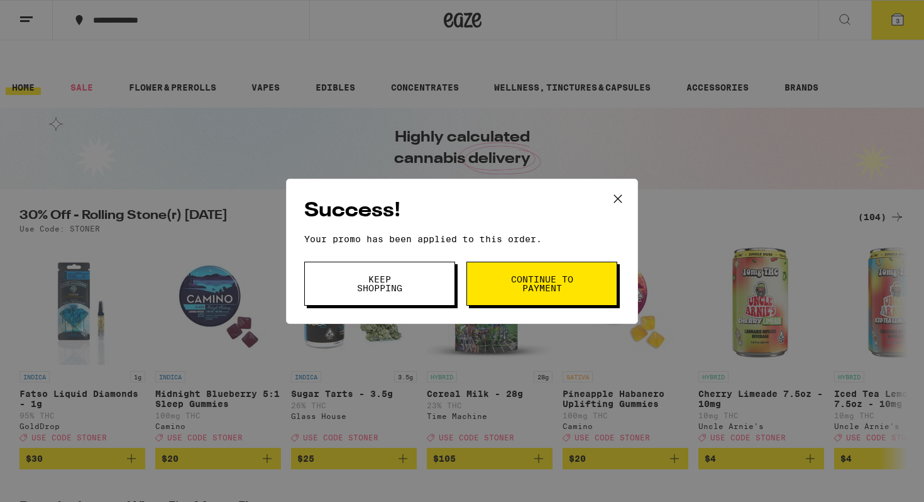
click at [562, 283] on span "Continue to payment" at bounding box center [542, 284] width 64 height 18
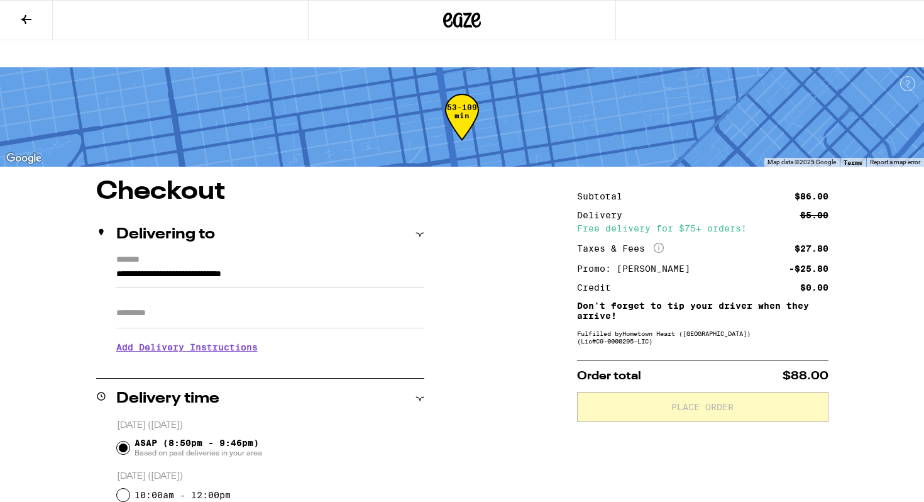
click at [657, 243] on icon at bounding box center [659, 248] width 10 height 10
